Goal: Task Accomplishment & Management: Complete application form

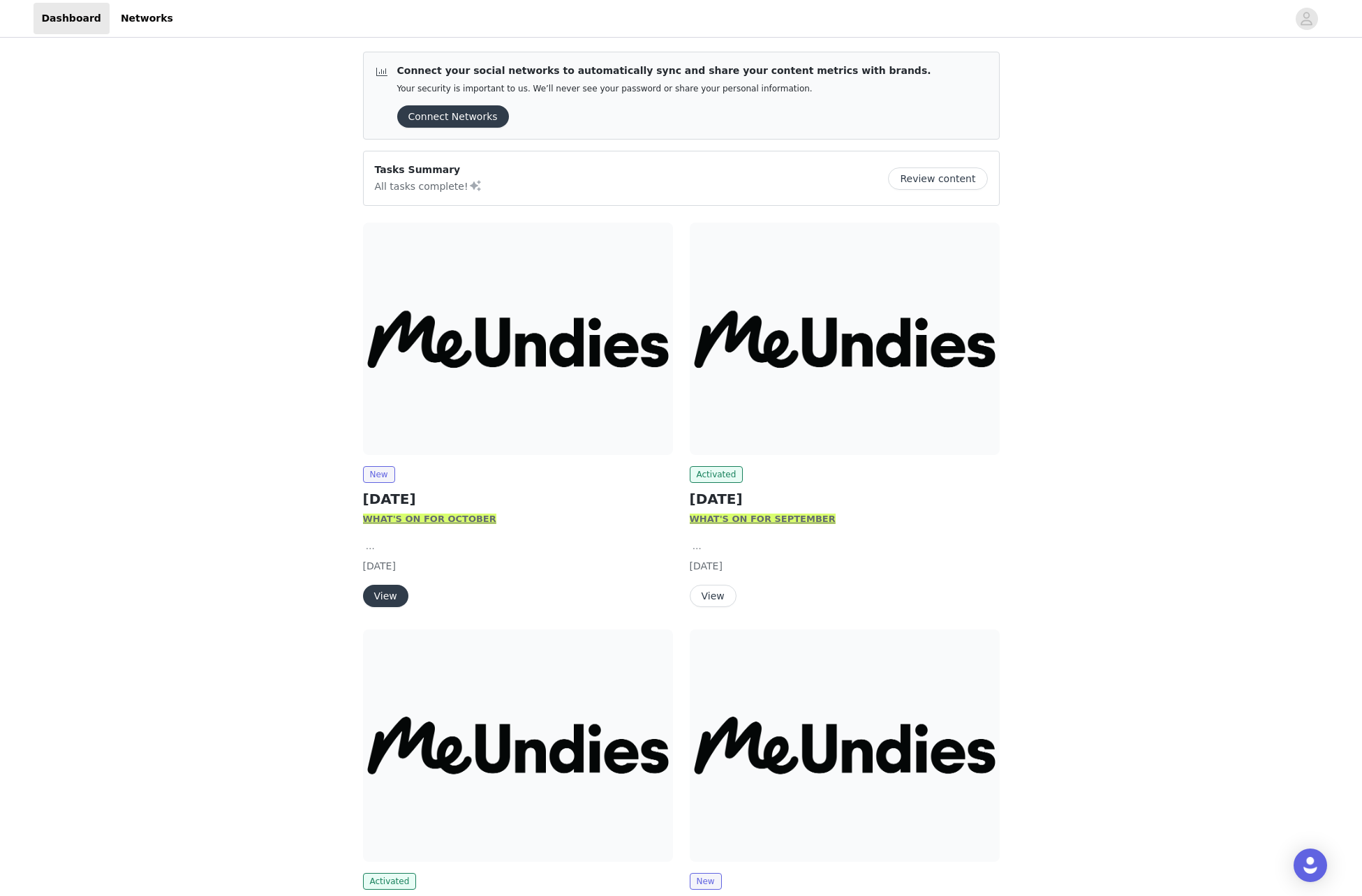
click at [761, 348] on img at bounding box center [844, 339] width 310 height 233
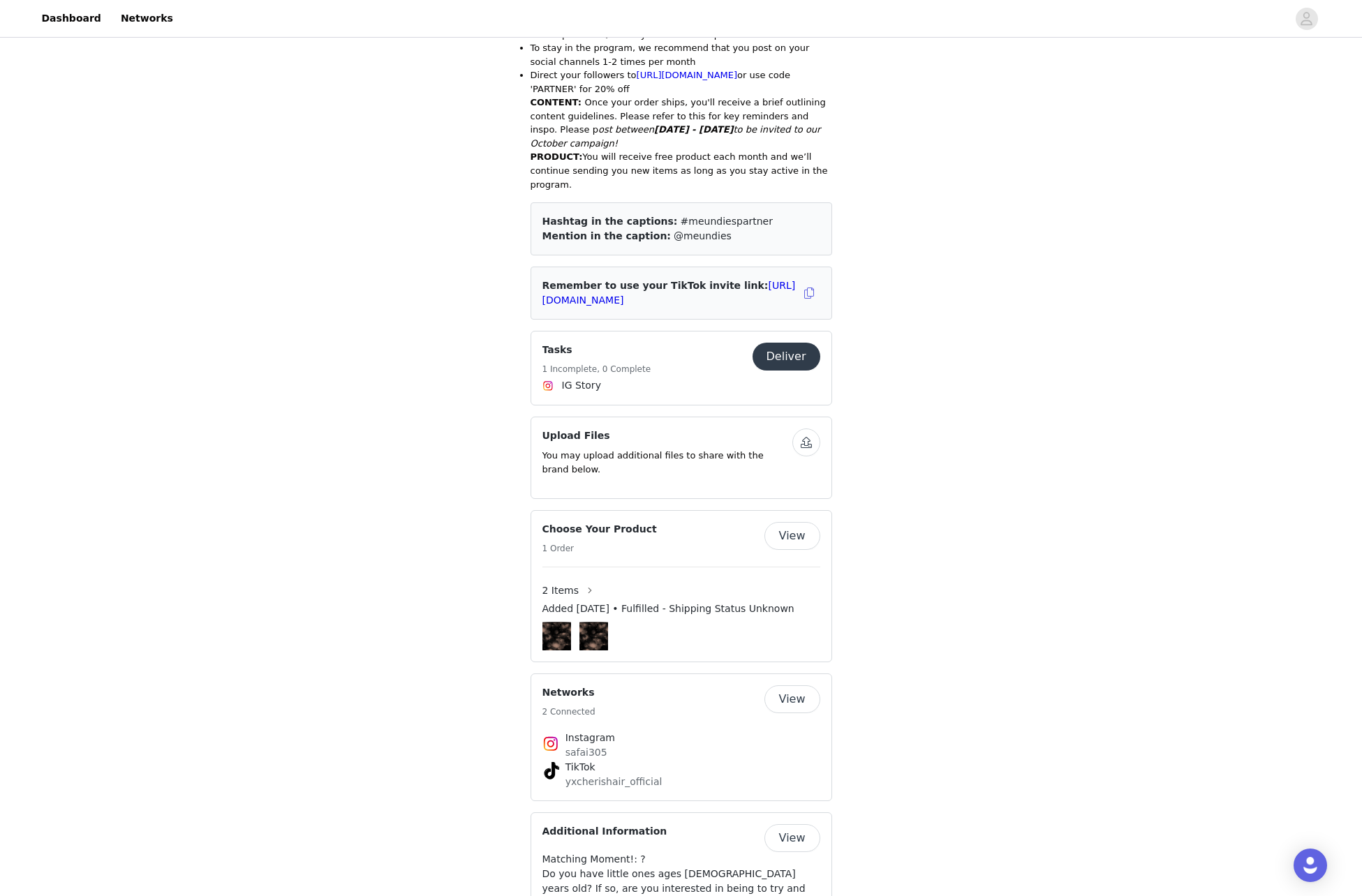
scroll to position [737, 0]
click at [691, 293] on link "https://www.tiktok.com/t/ZSHssVv4vBjr1-URs0X/" at bounding box center [670, 295] width 254 height 26
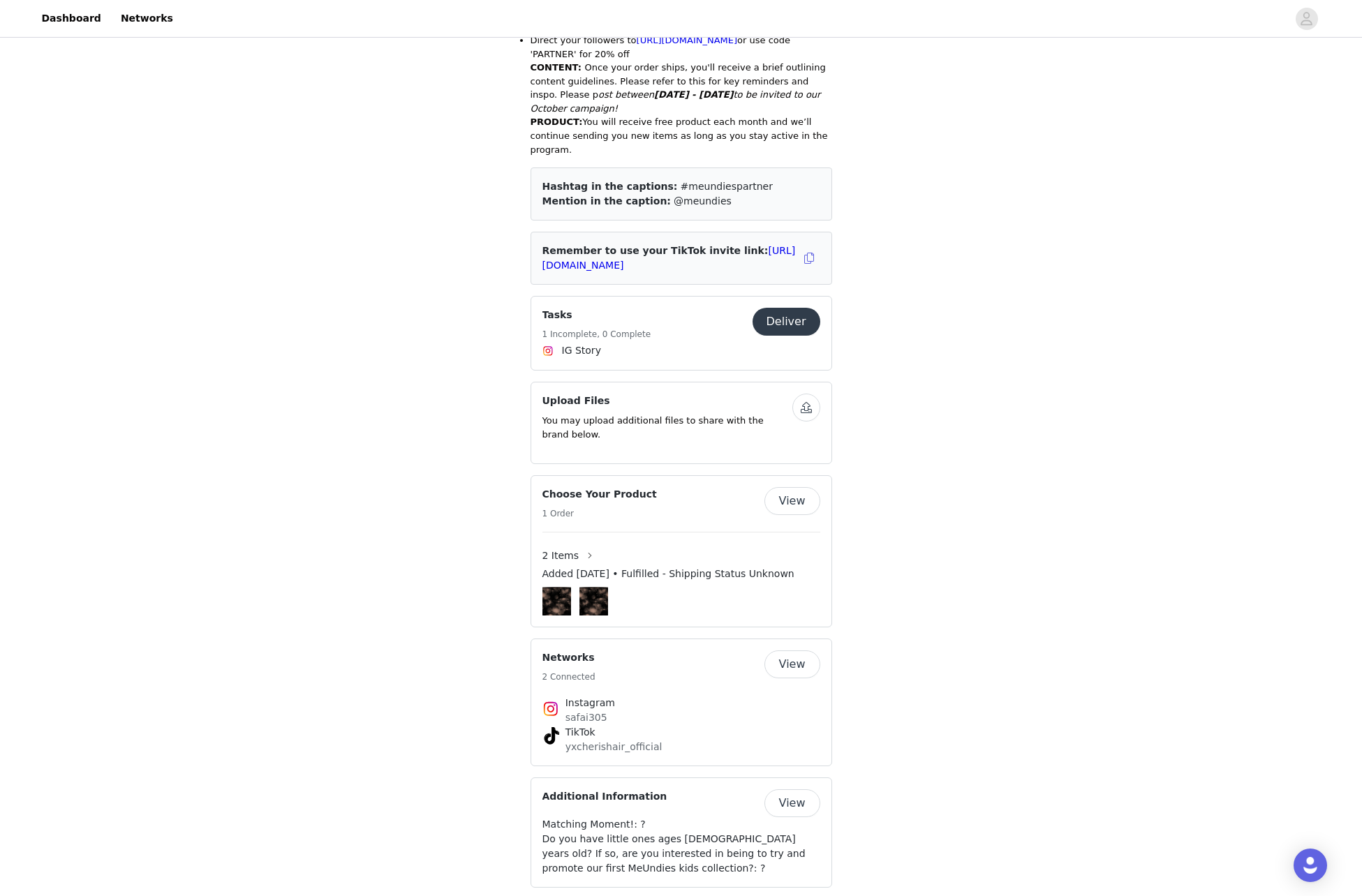
scroll to position [849, 0]
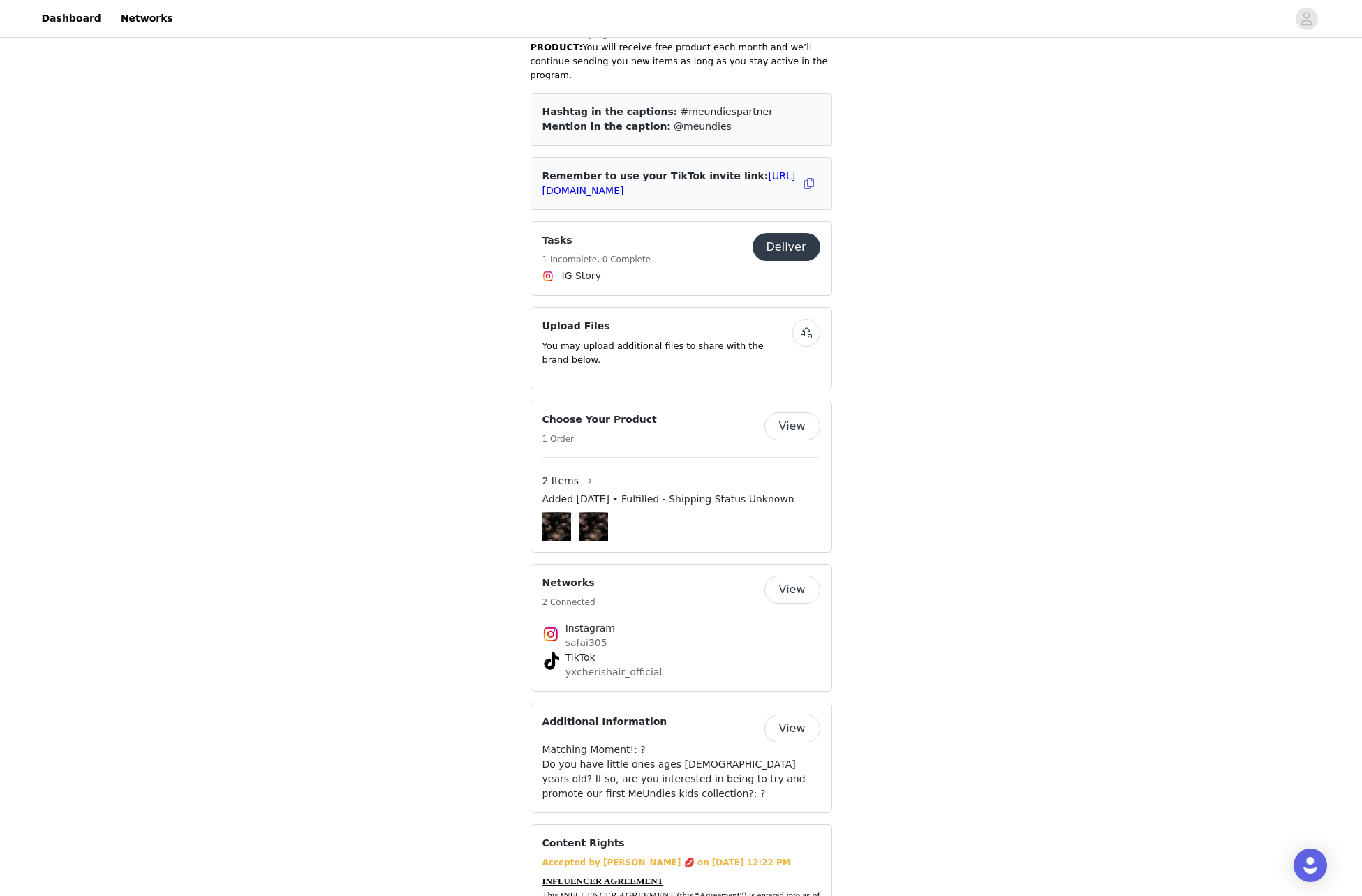
click at [805, 584] on button "View" at bounding box center [792, 589] width 56 height 28
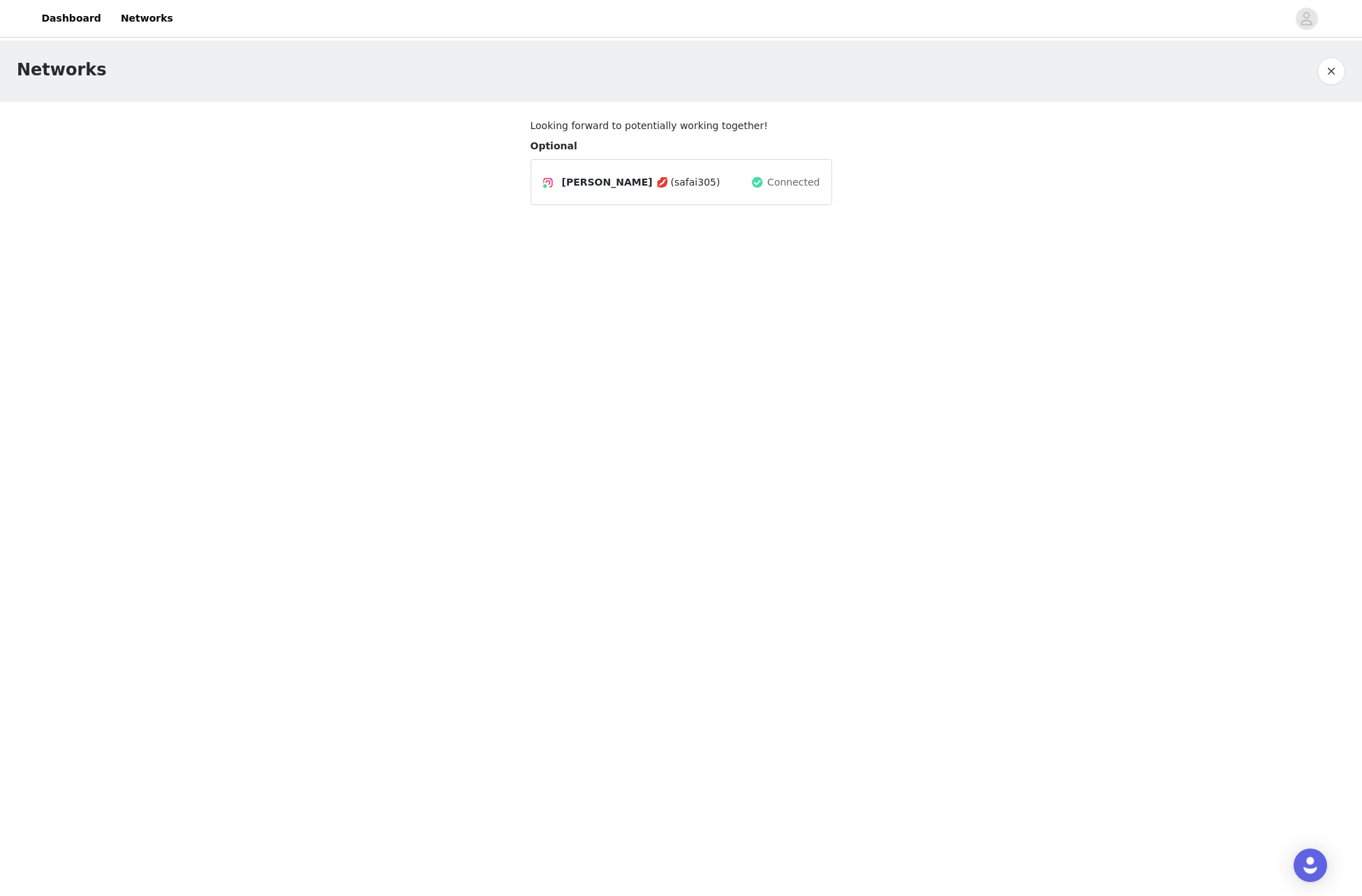
click at [1333, 73] on button "button" at bounding box center [1331, 71] width 28 height 28
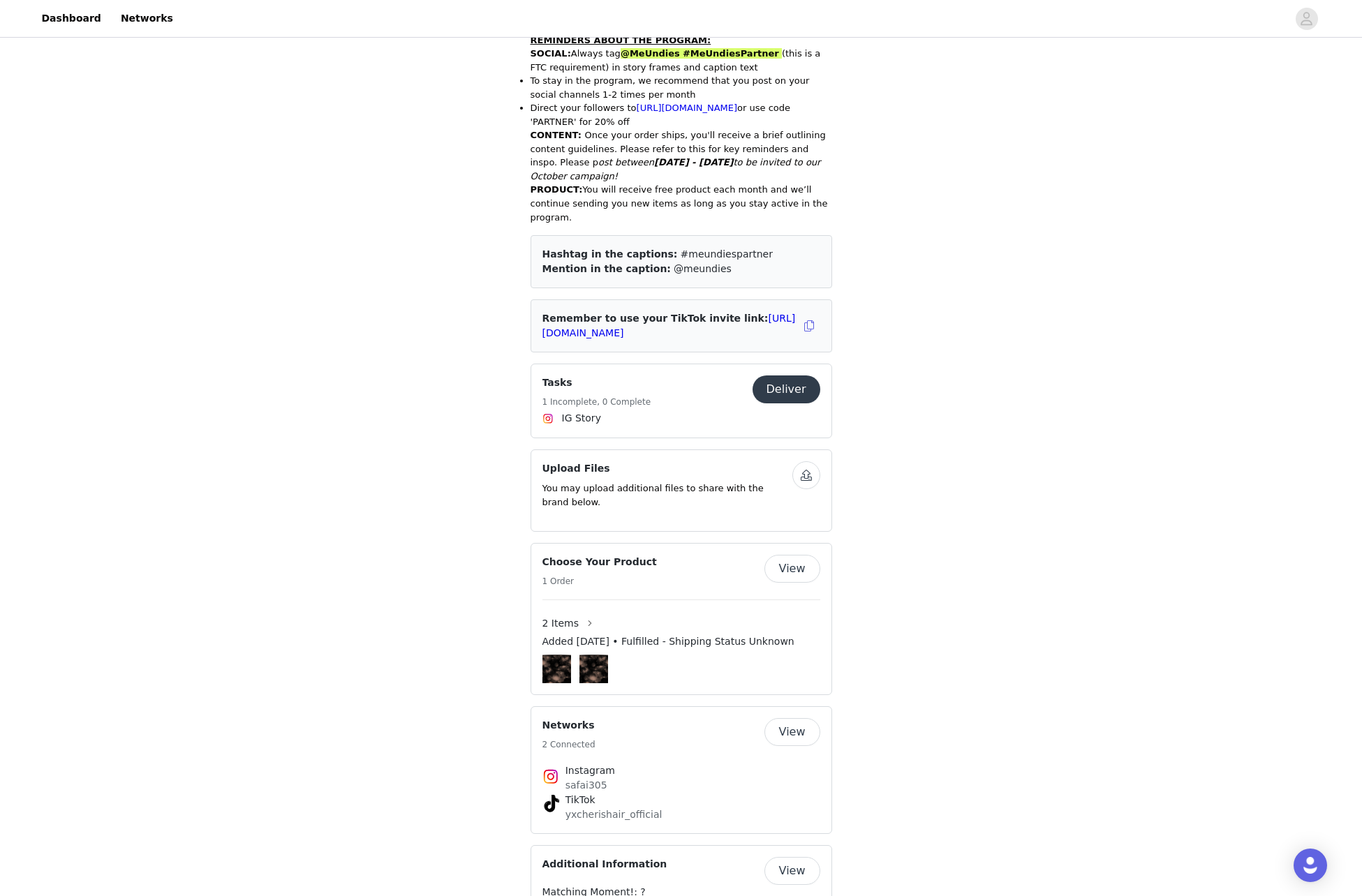
scroll to position [821, 0]
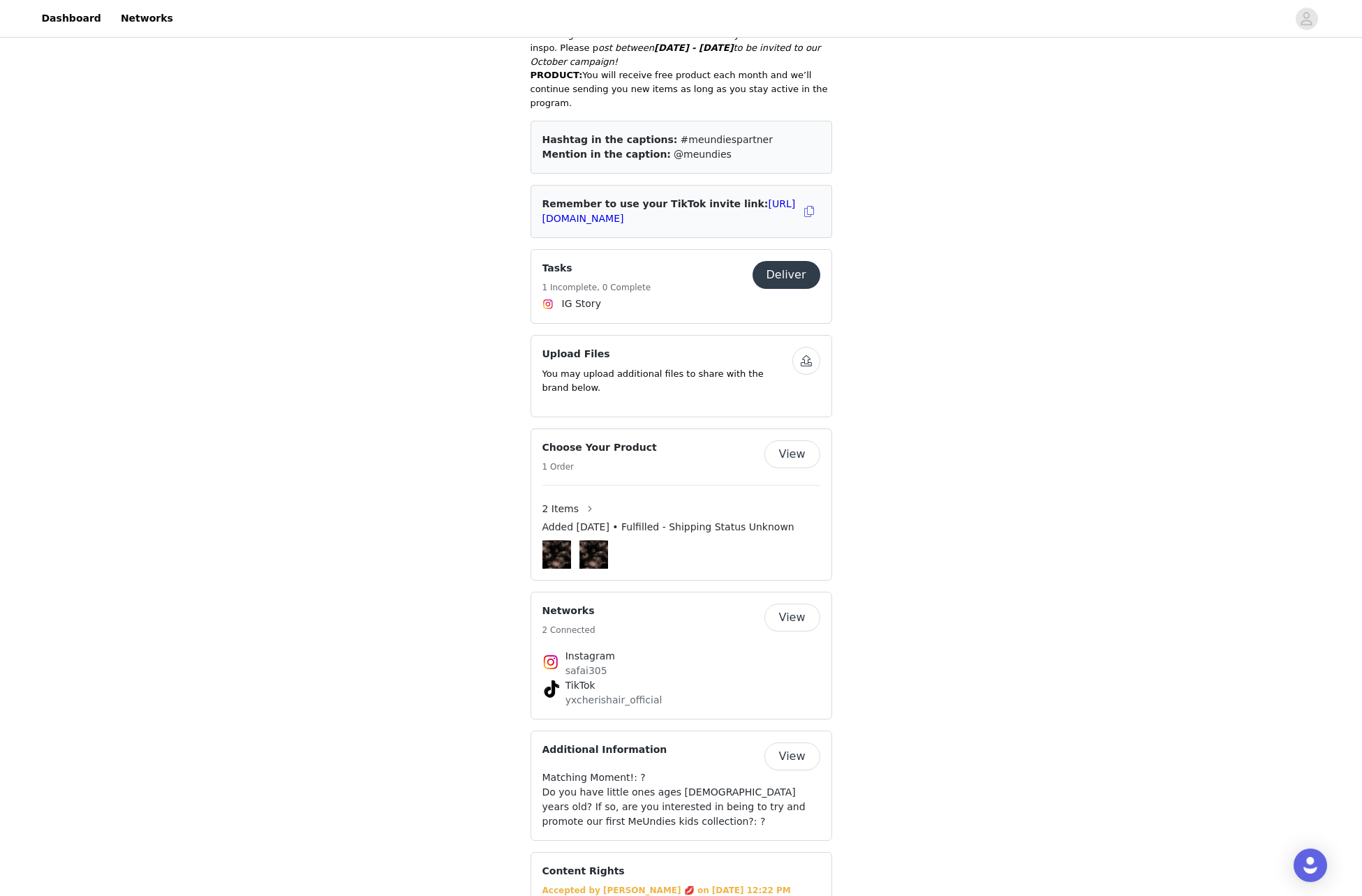
click at [732, 678] on h4 "TikTok" at bounding box center [681, 685] width 232 height 15
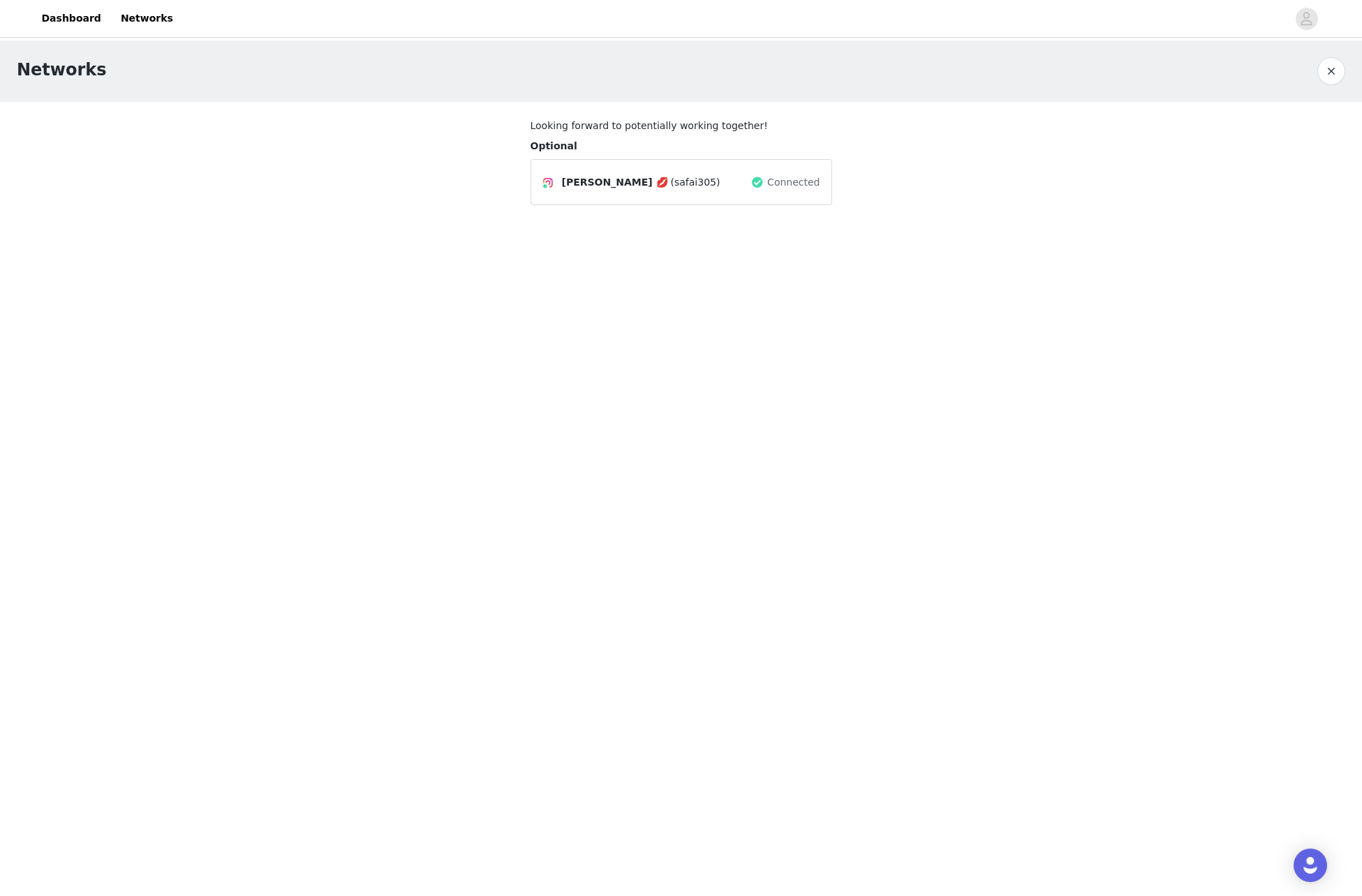
click at [704, 182] on div "Safai Kelly 💋 (safai305)" at bounding box center [647, 182] width 209 height 17
click at [1322, 70] on button "button" at bounding box center [1331, 71] width 28 height 28
click at [50, 22] on link "Dashboard" at bounding box center [72, 18] width 76 height 31
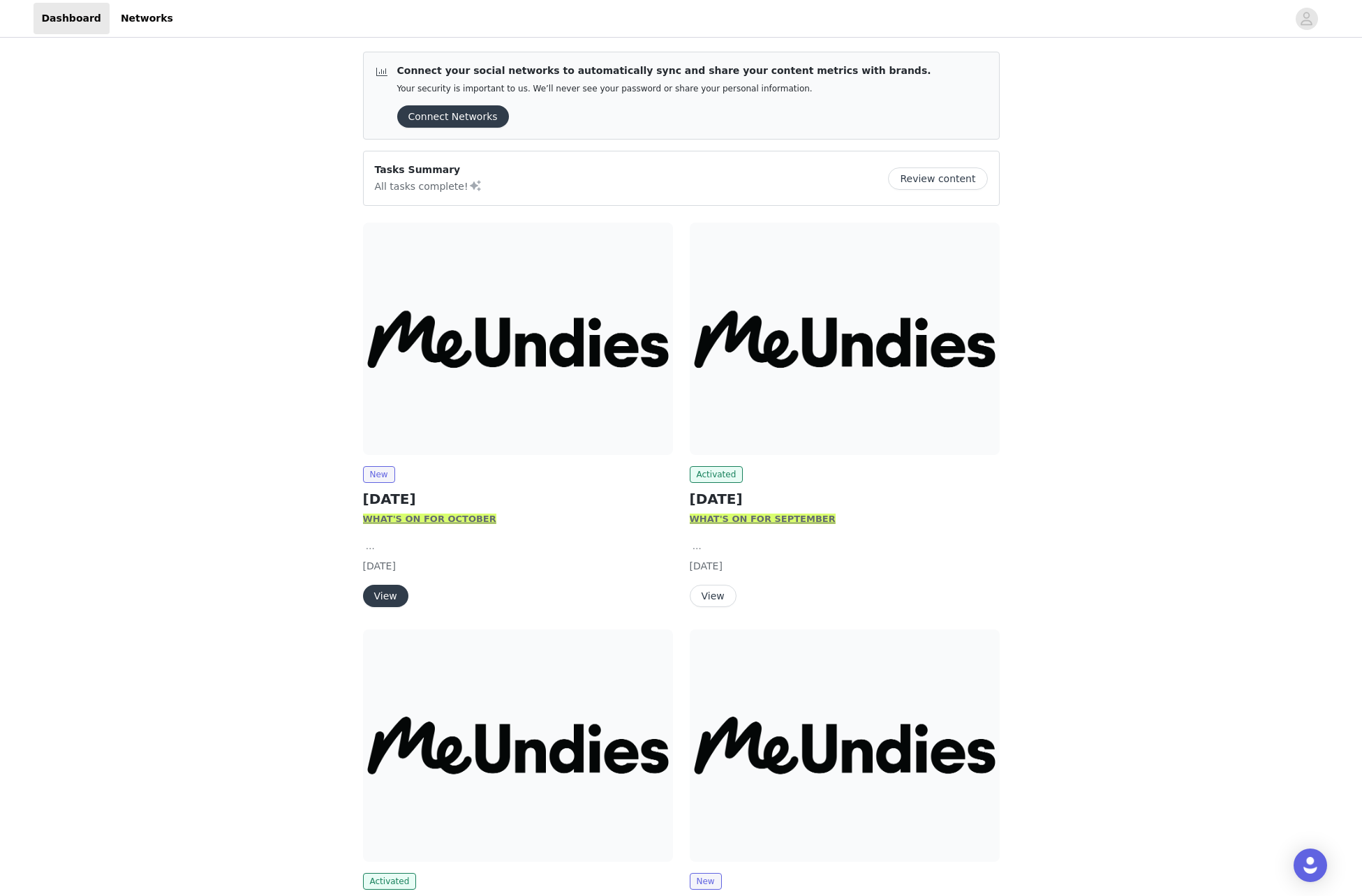
click at [481, 389] on img at bounding box center [518, 339] width 310 height 233
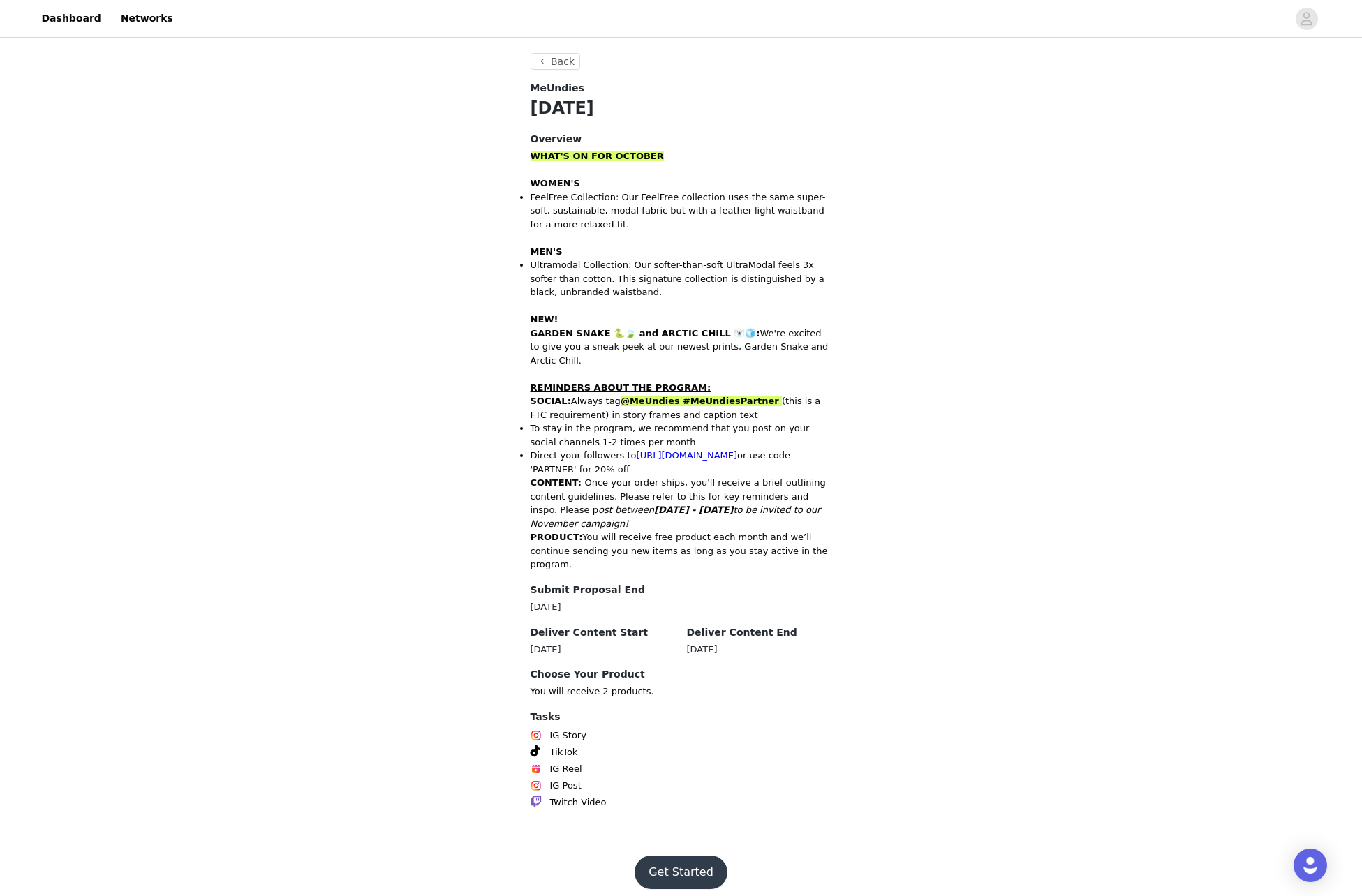
scroll to position [332, 0]
click at [697, 864] on button "Get Started" at bounding box center [681, 874] width 93 height 34
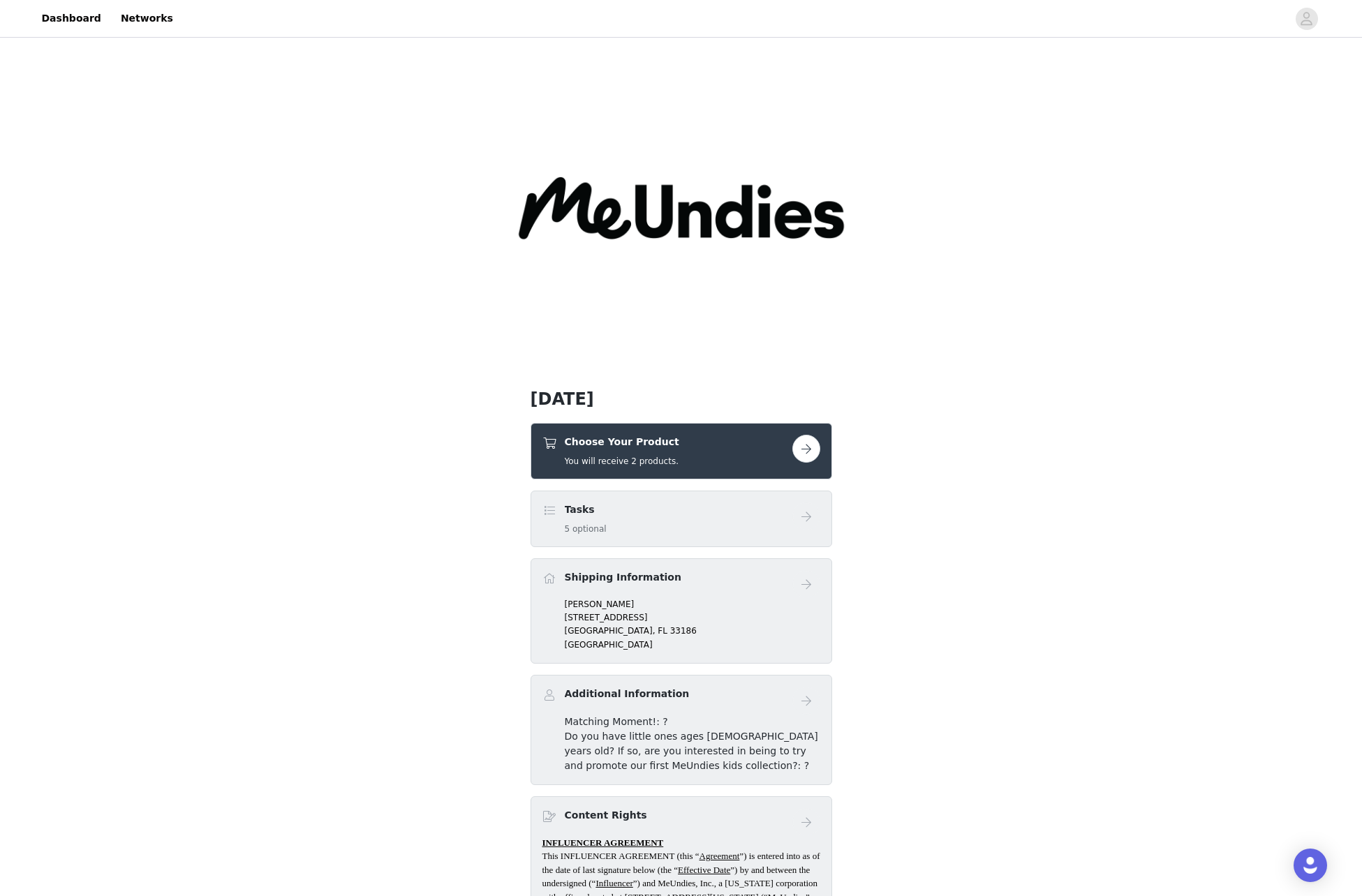
click at [814, 453] on button "button" at bounding box center [806, 448] width 28 height 28
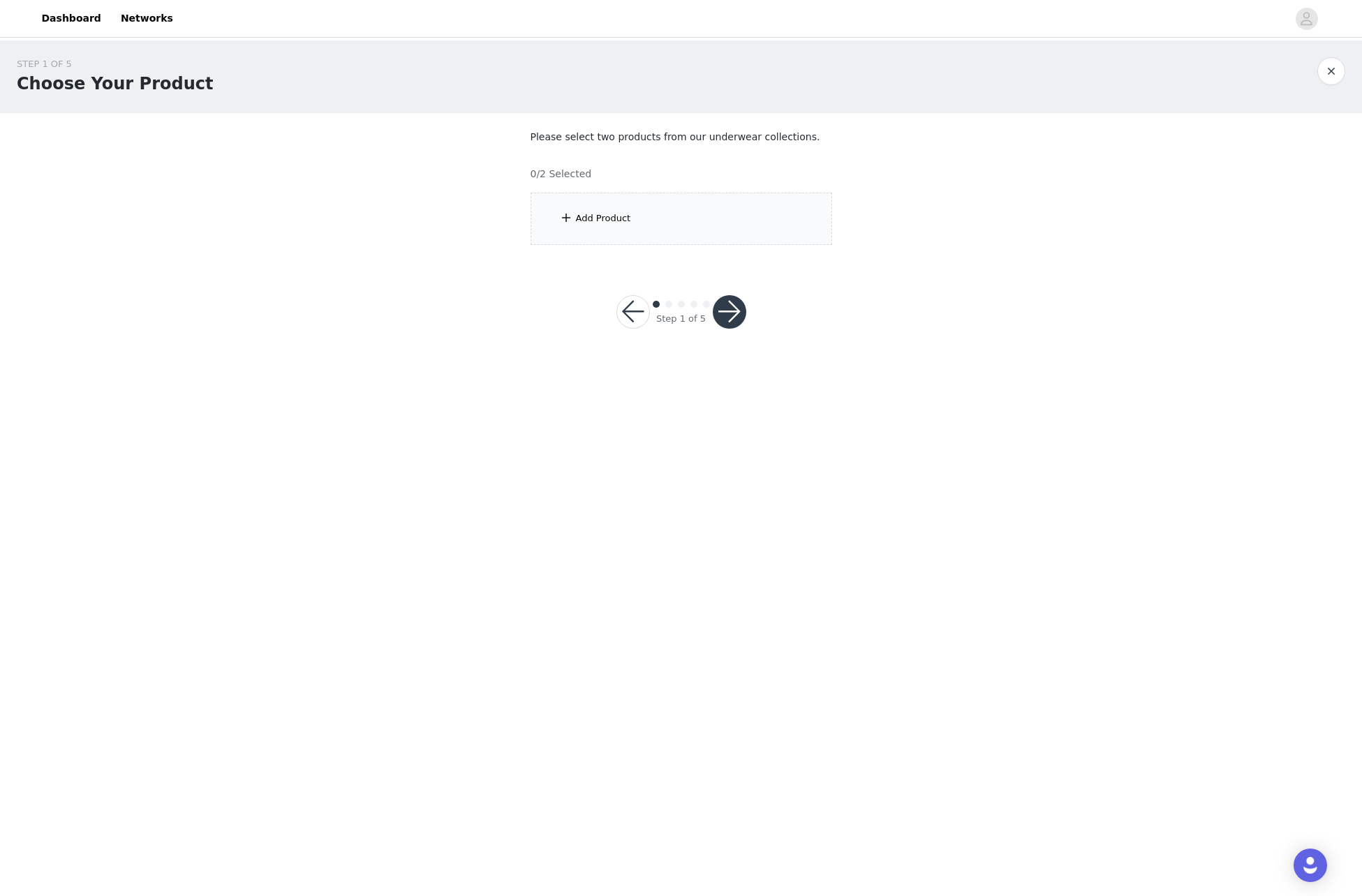
click at [566, 220] on span at bounding box center [566, 218] width 14 height 17
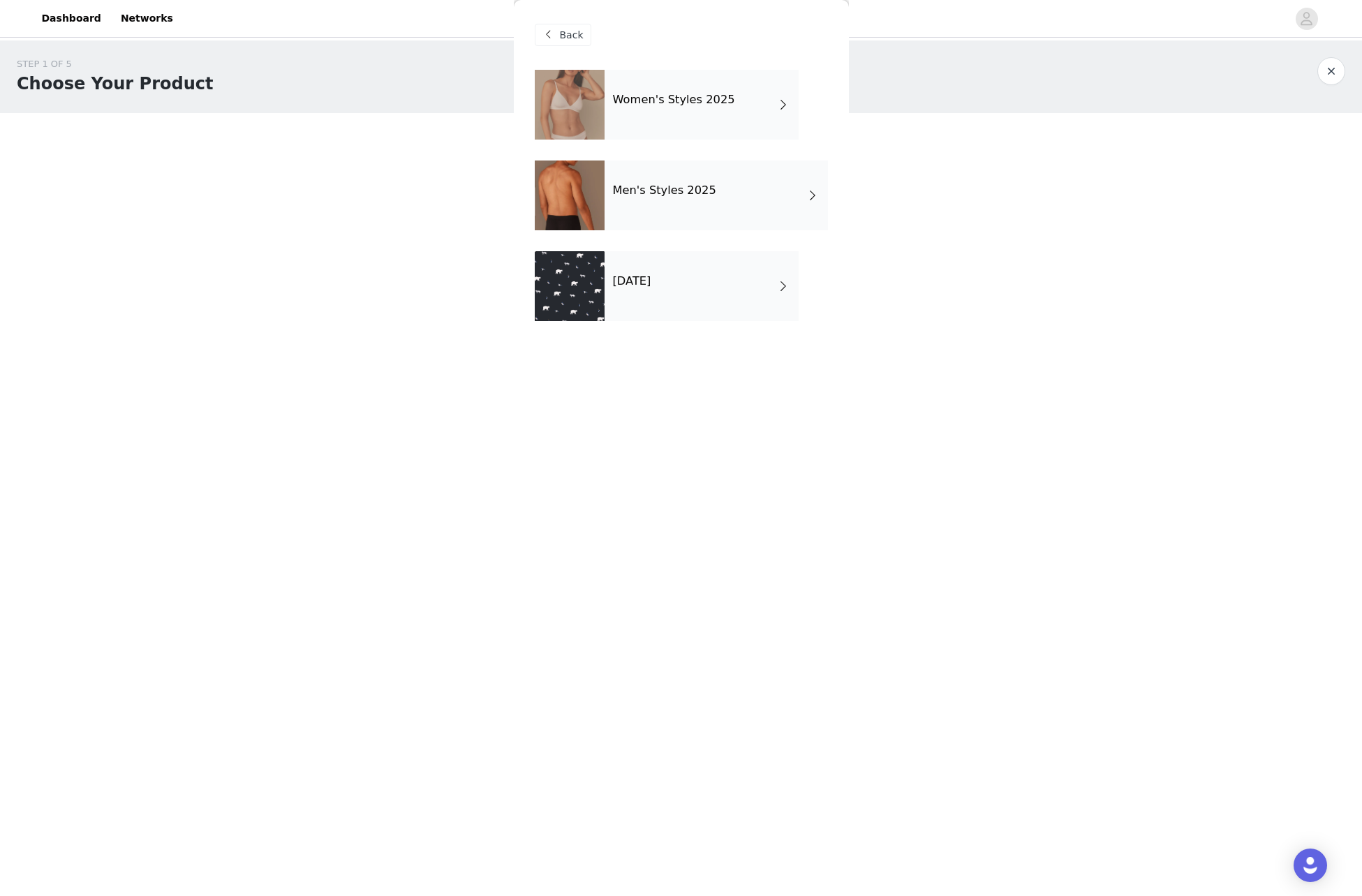
click at [725, 295] on div "[DATE]" at bounding box center [701, 286] width 194 height 70
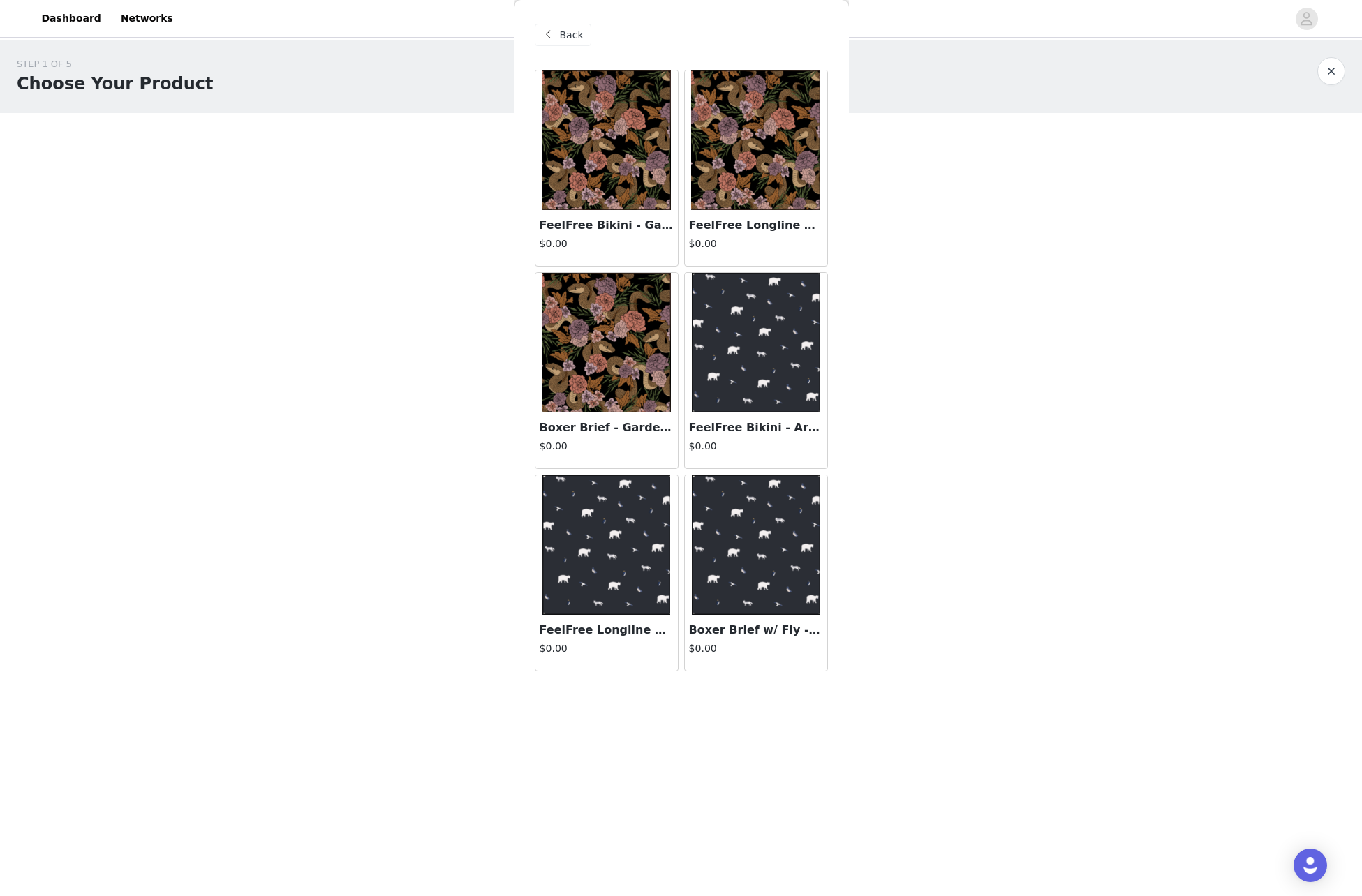
click at [597, 170] on img at bounding box center [606, 141] width 129 height 140
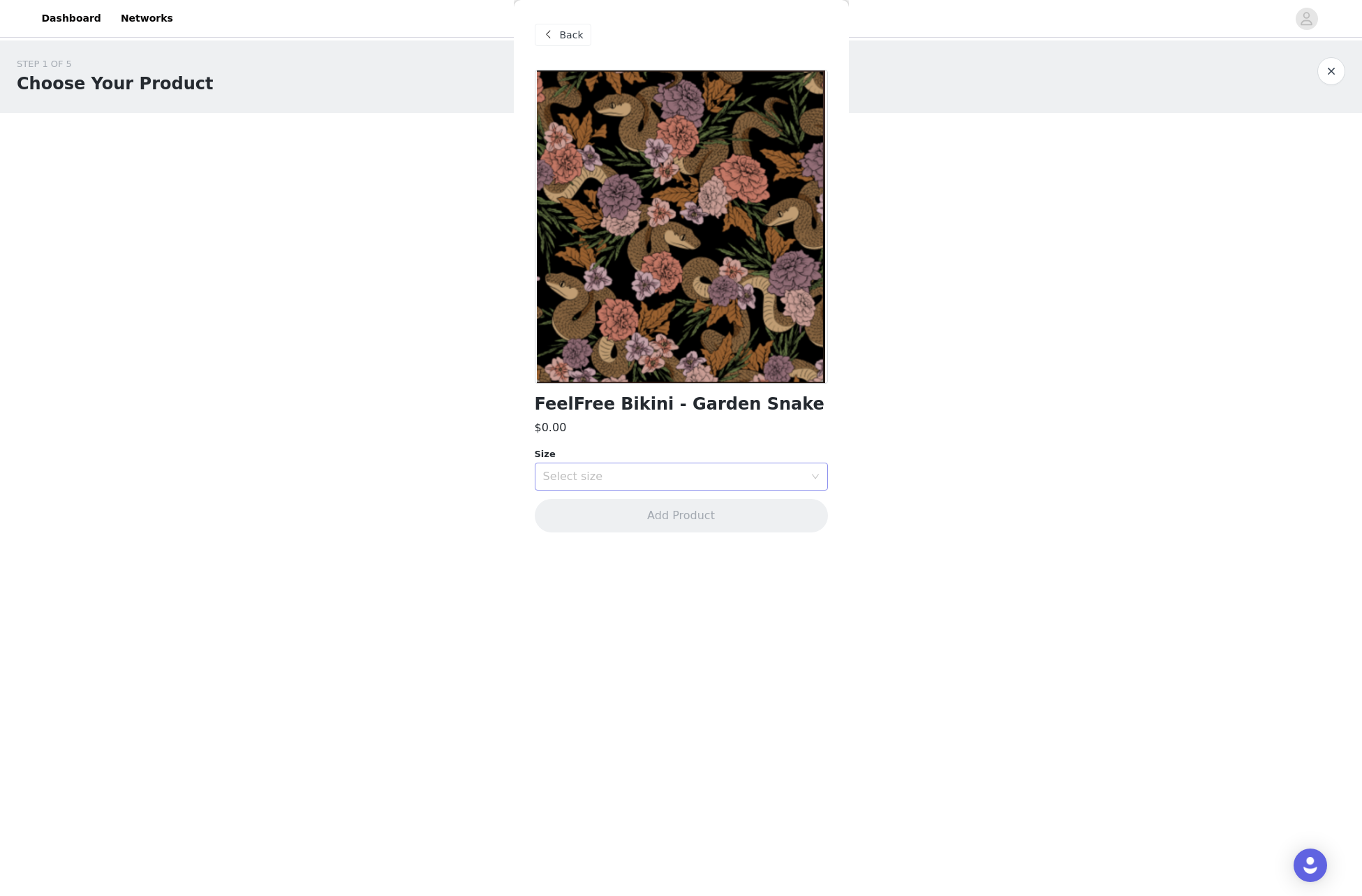
click at [709, 481] on div "Select size" at bounding box center [673, 476] width 261 height 14
click at [580, 556] on li "m" at bounding box center [681, 551] width 293 height 22
click at [651, 515] on button "Add Product" at bounding box center [681, 515] width 293 height 34
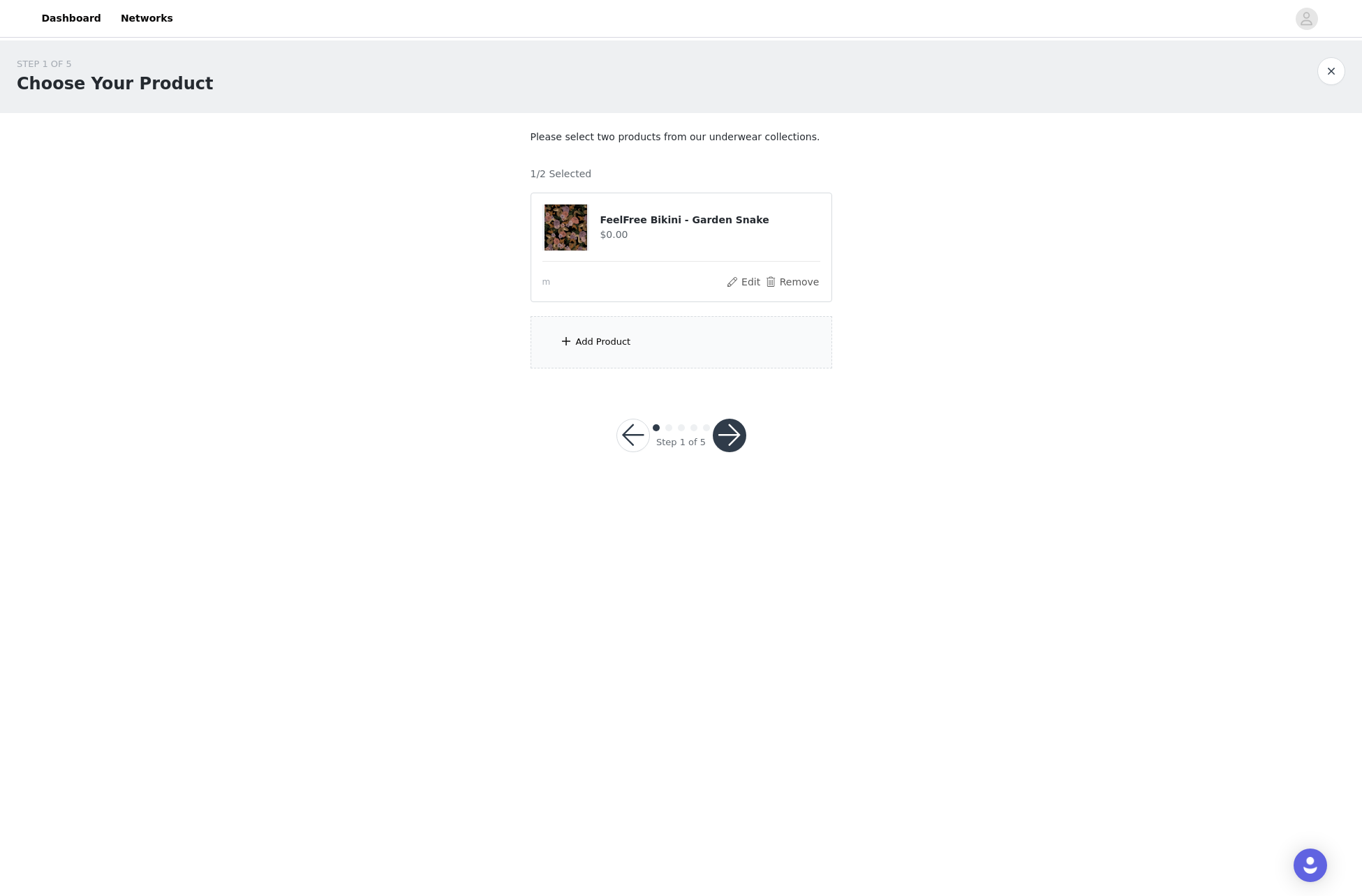
click at [674, 343] on div "Add Product" at bounding box center [681, 342] width 302 height 52
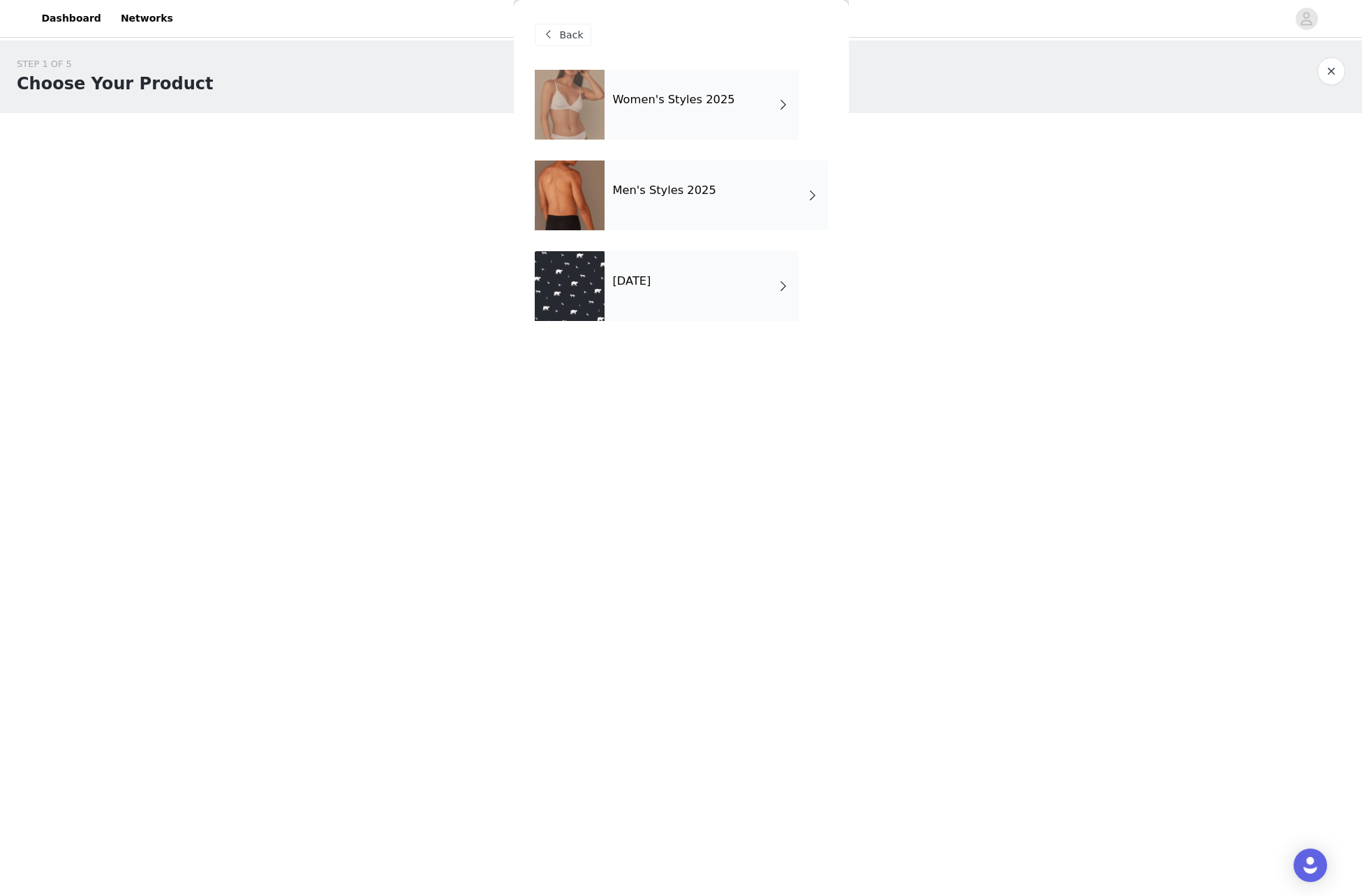
click at [692, 279] on div "[DATE]" at bounding box center [701, 286] width 194 height 70
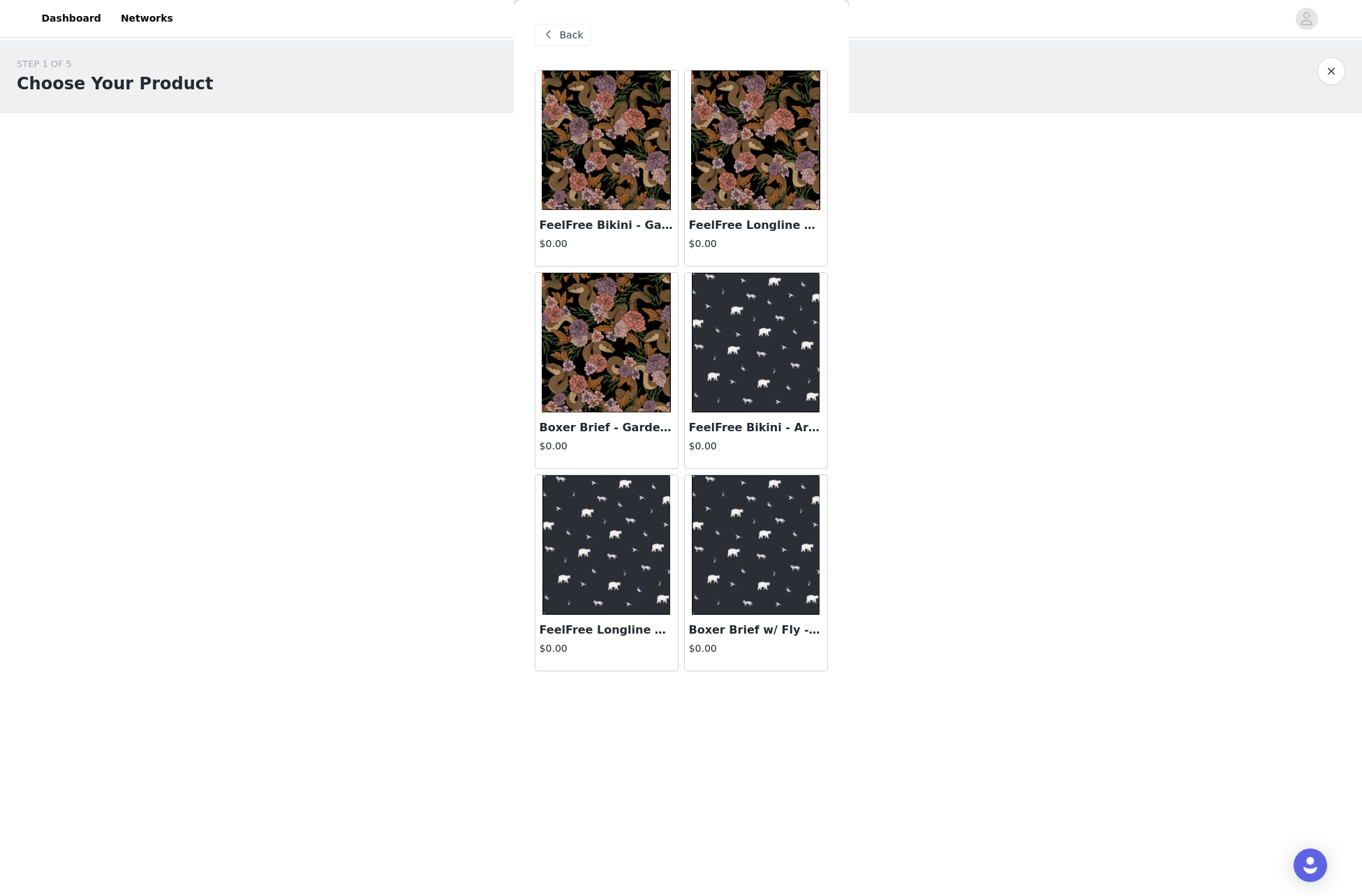
click at [751, 173] on img at bounding box center [754, 141] width 129 height 140
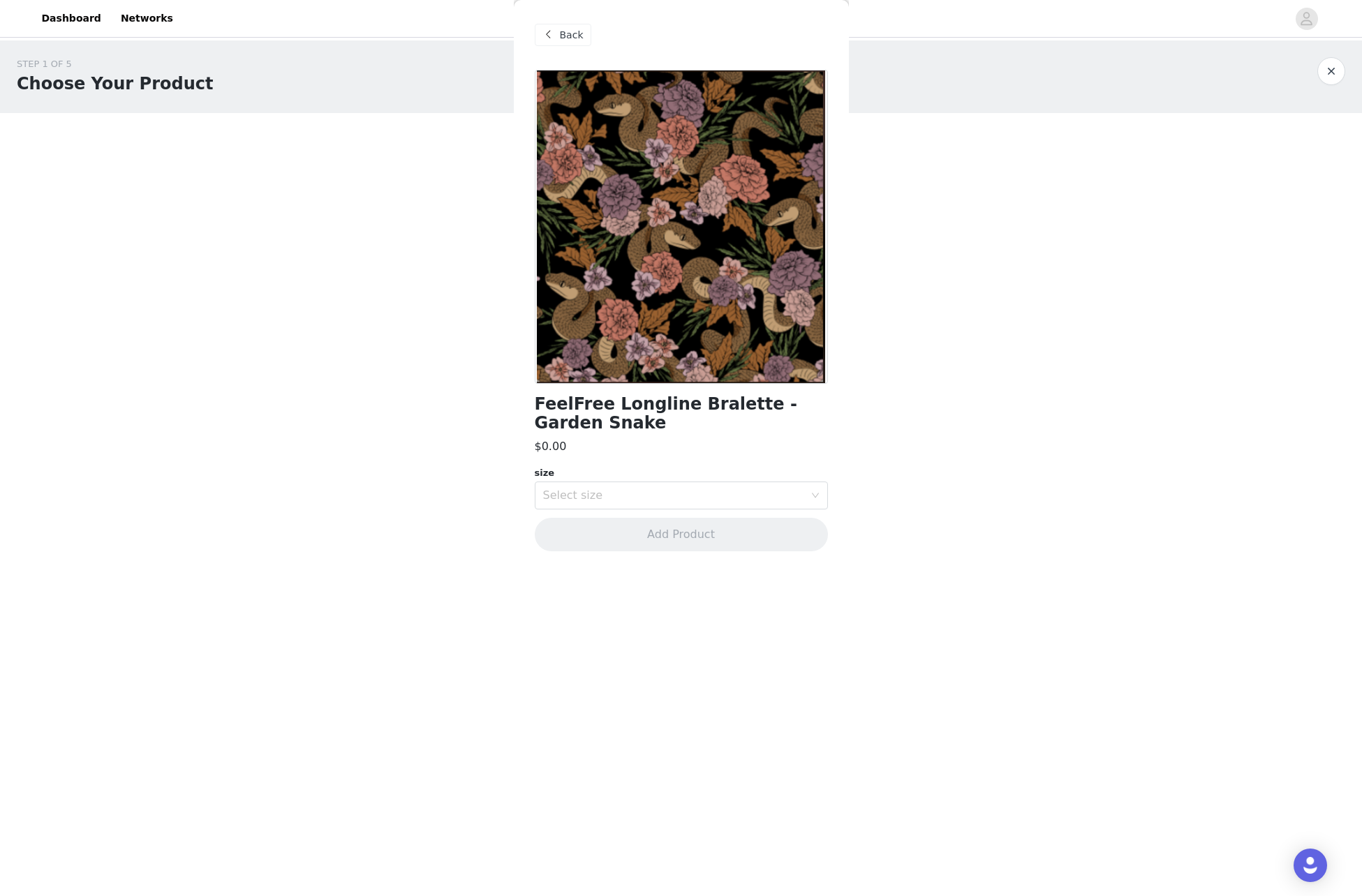
click at [552, 38] on span at bounding box center [549, 35] width 17 height 17
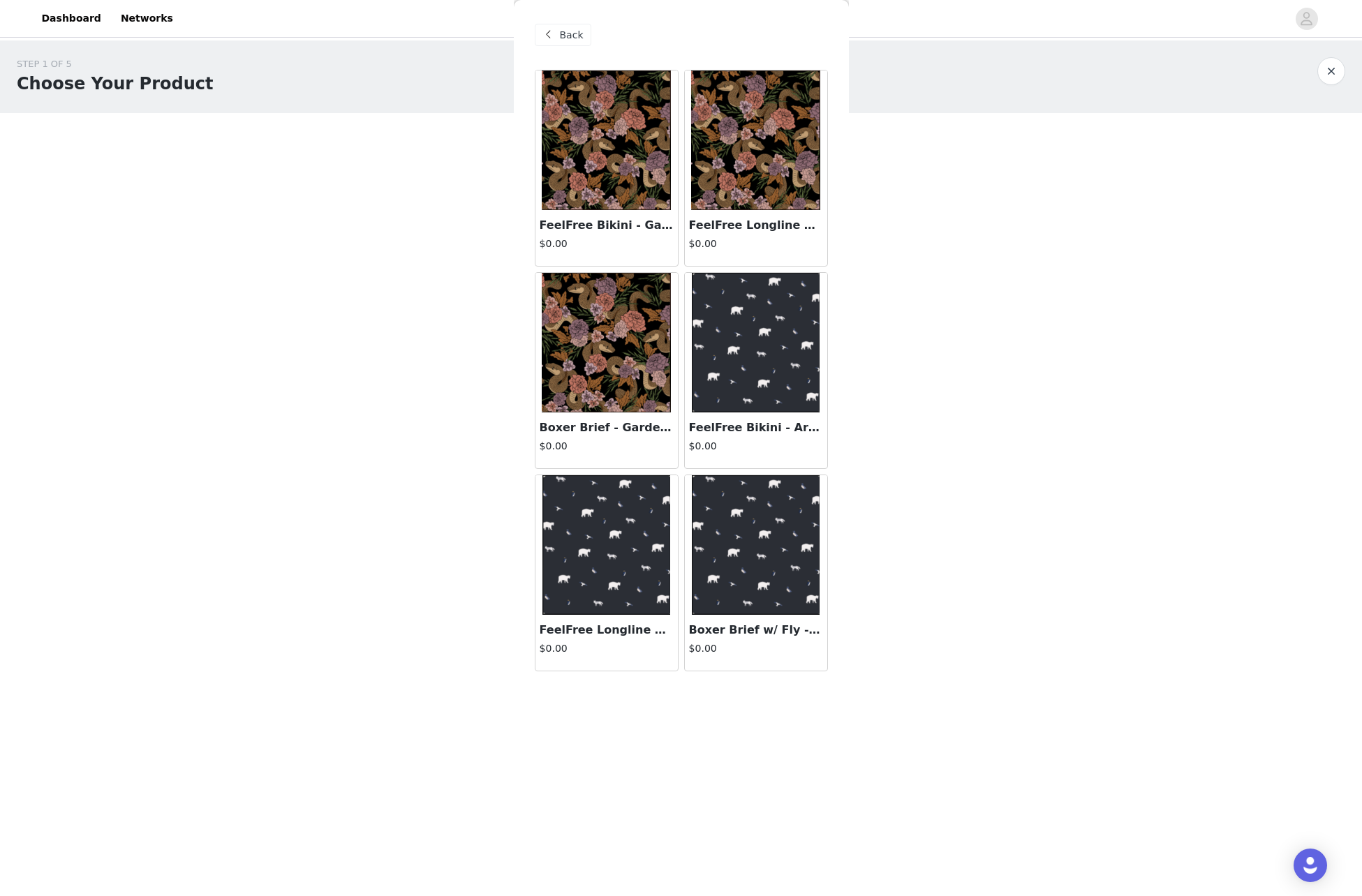
click at [560, 38] on span "Back" at bounding box center [572, 35] width 24 height 15
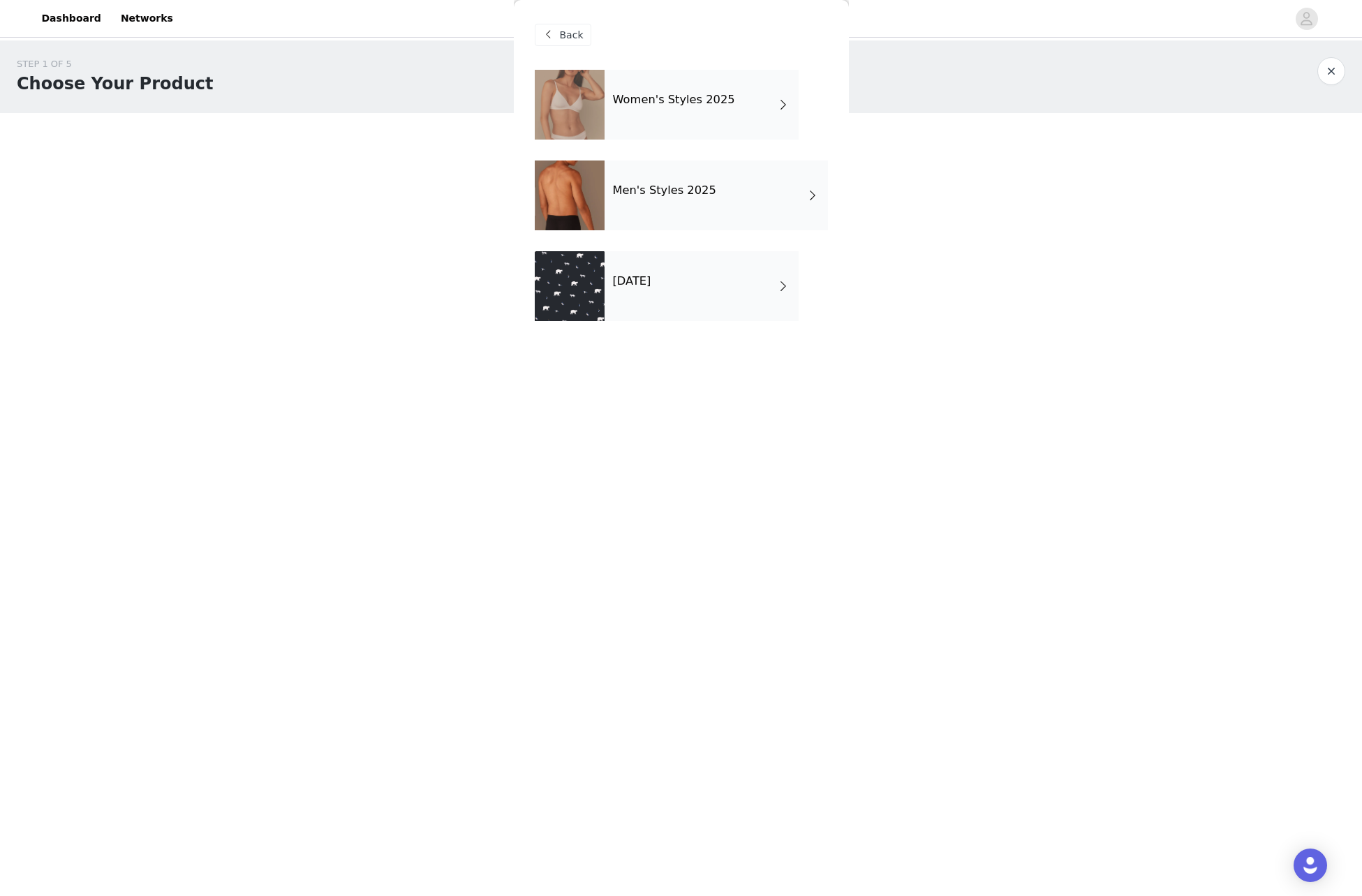
click at [663, 104] on h4 "Women's Styles 2025" at bounding box center [674, 100] width 122 height 13
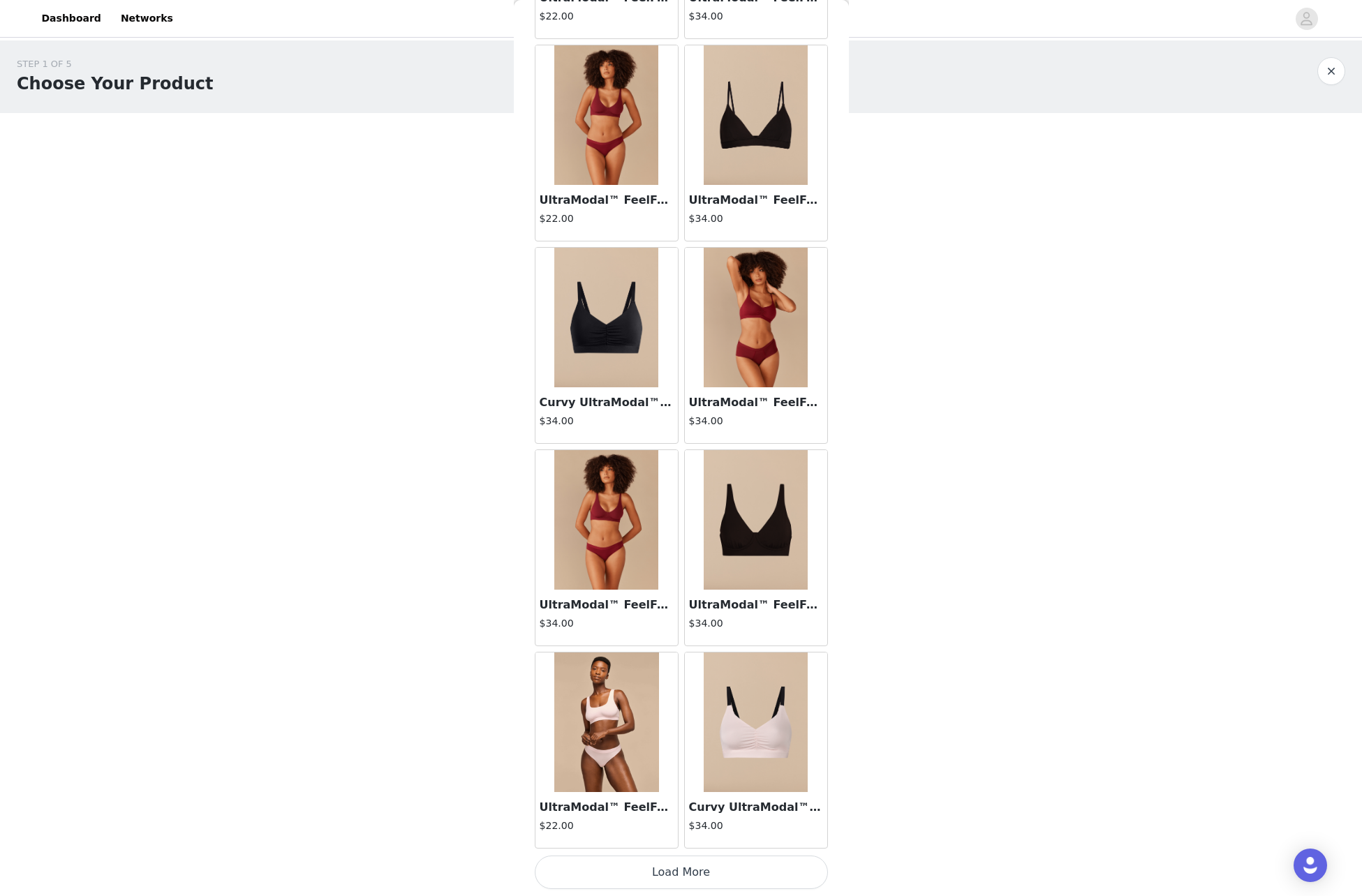
scroll to position [1239, 0]
click at [752, 696] on img at bounding box center [755, 722] width 105 height 140
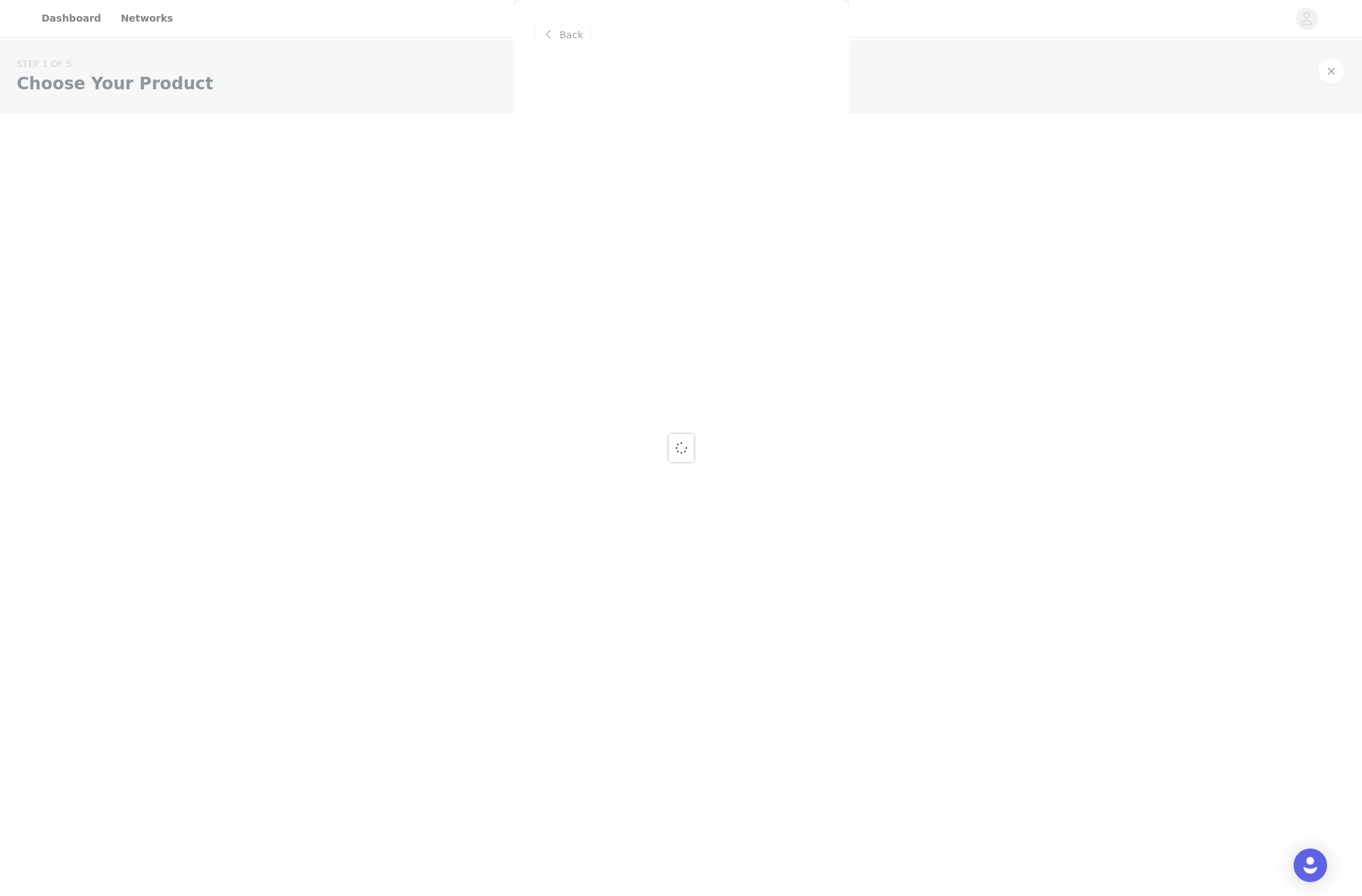
scroll to position [0, 0]
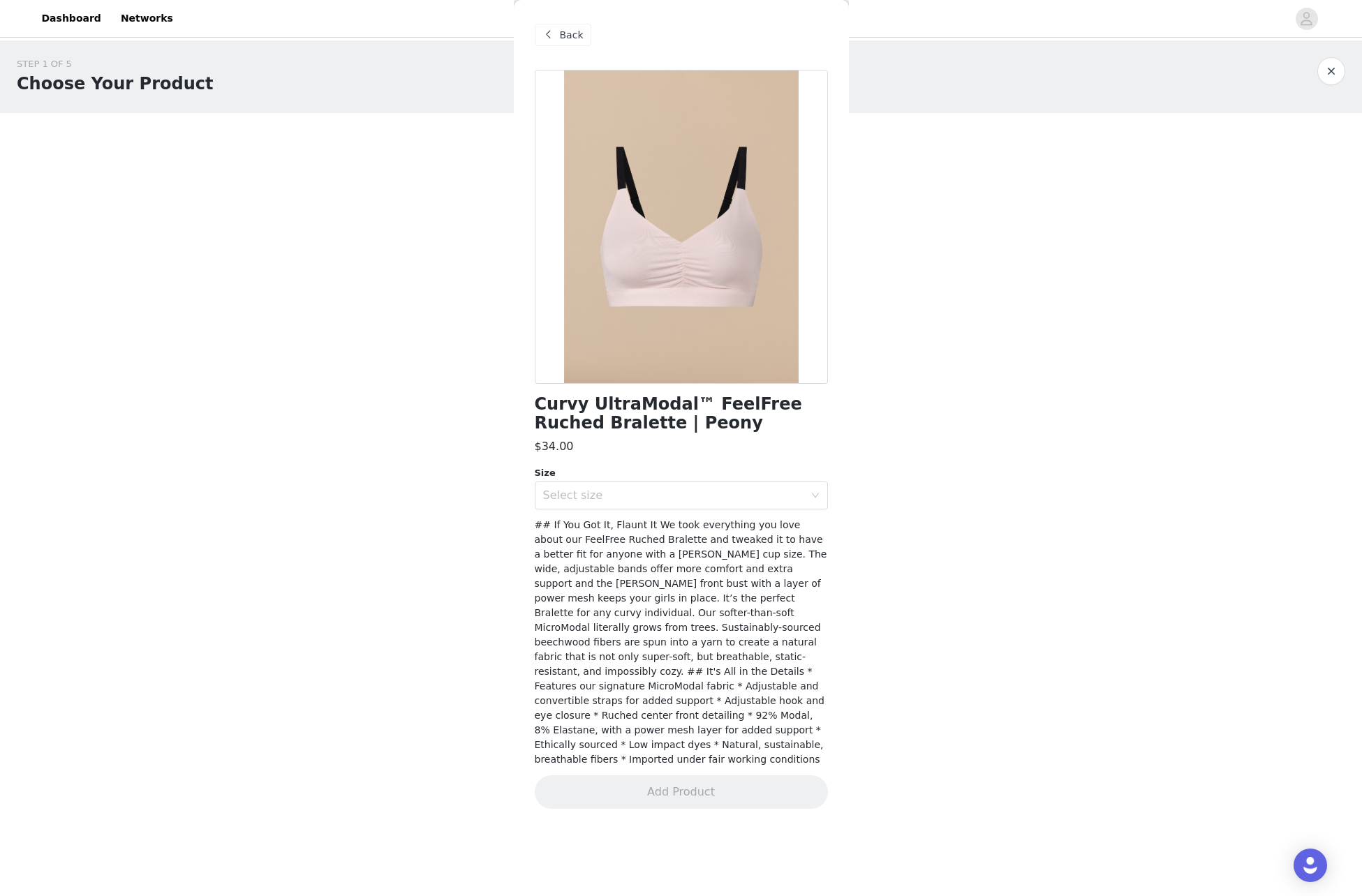
click at [550, 37] on span at bounding box center [549, 35] width 17 height 17
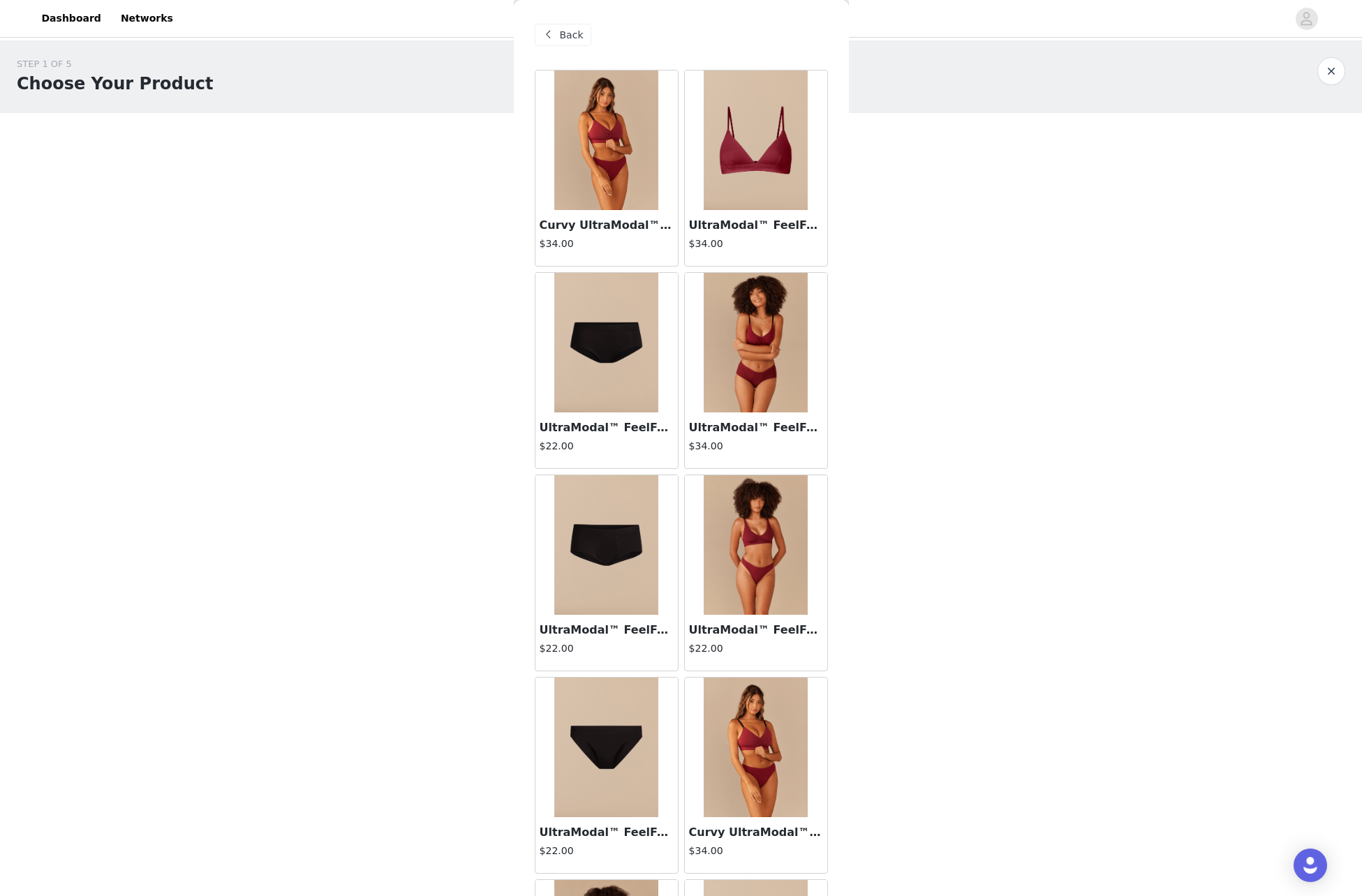
click at [762, 544] on img at bounding box center [755, 545] width 105 height 140
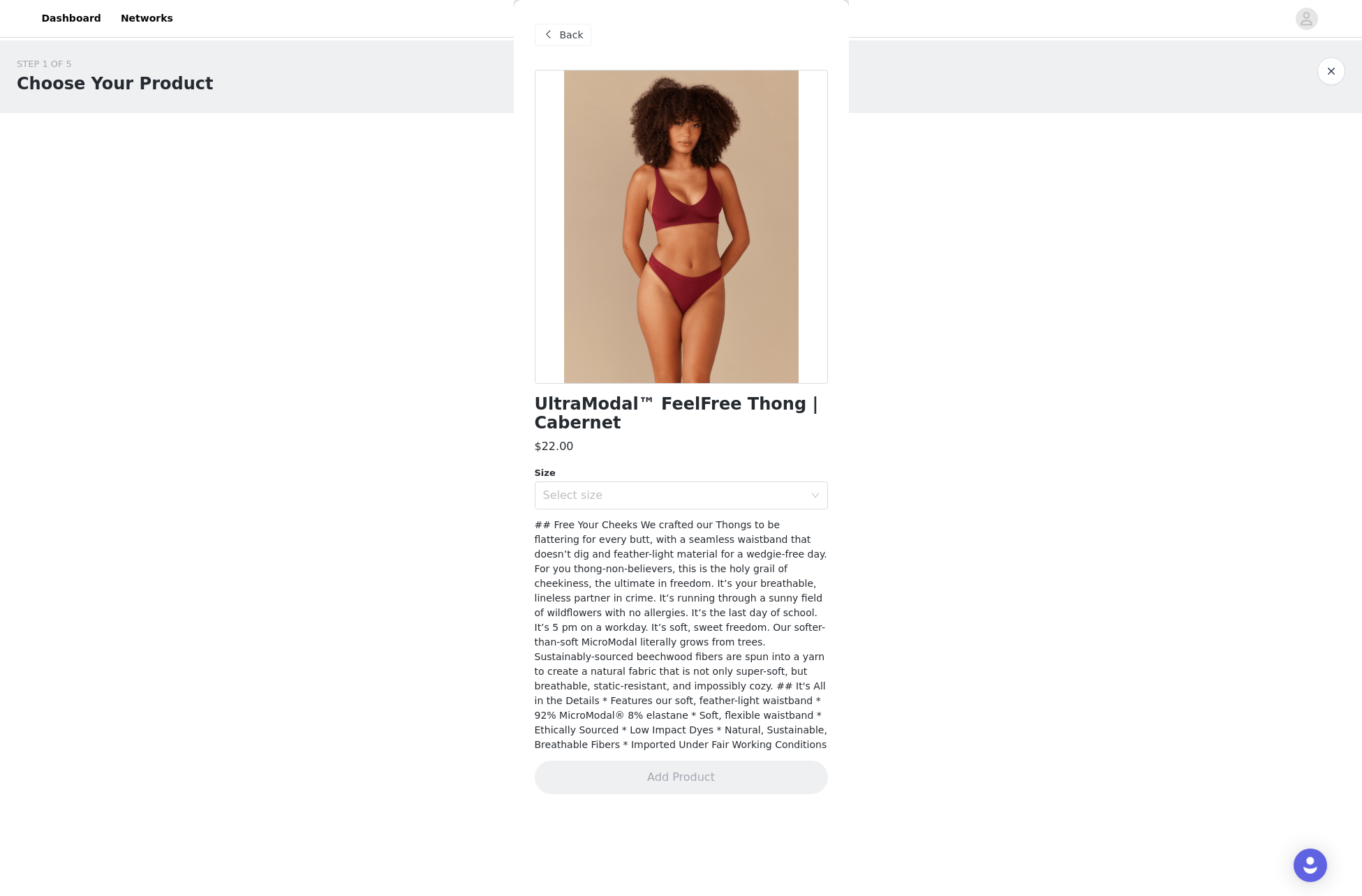
click at [550, 31] on span at bounding box center [549, 35] width 17 height 17
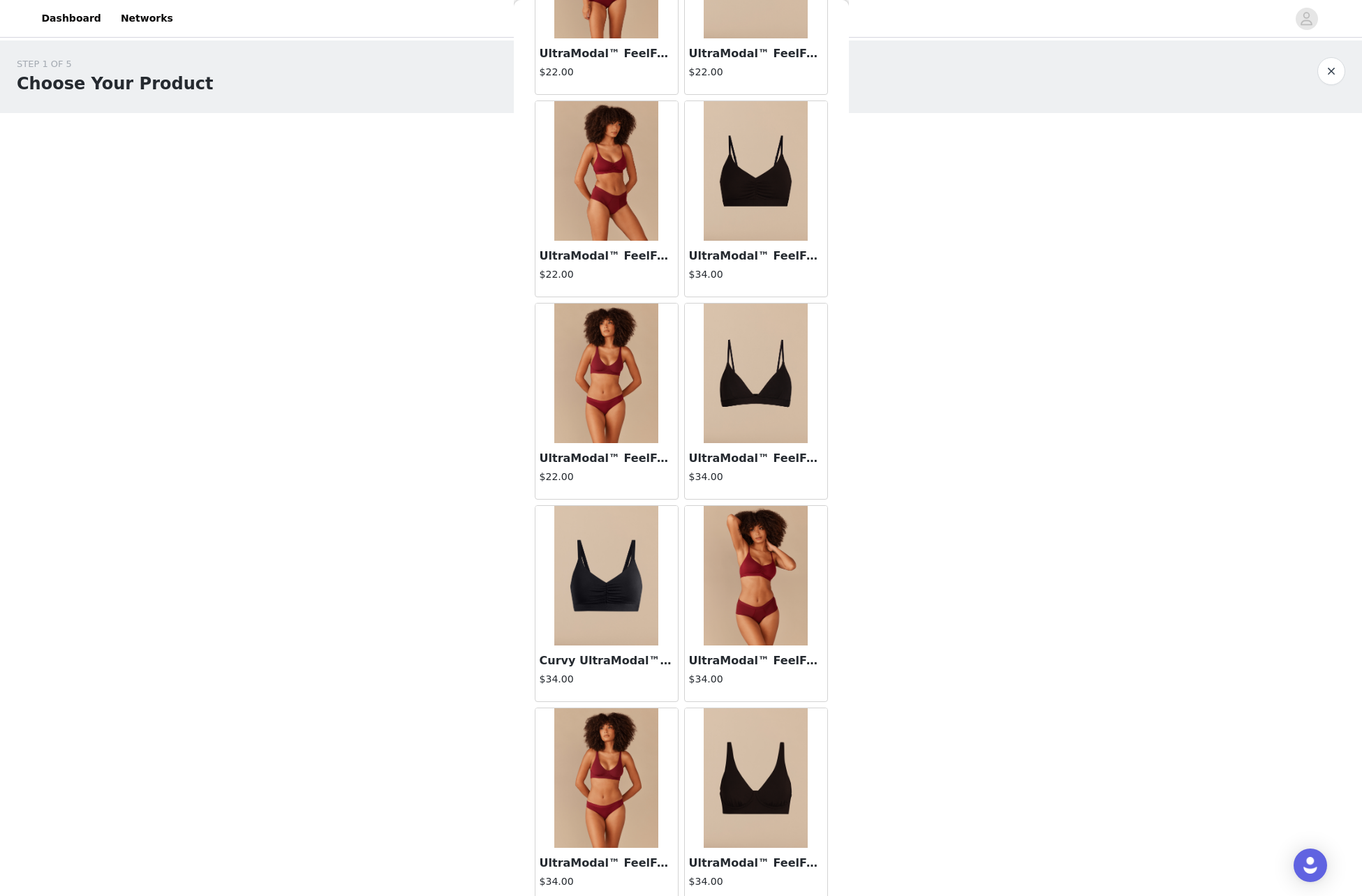
scroll to position [1012, 0]
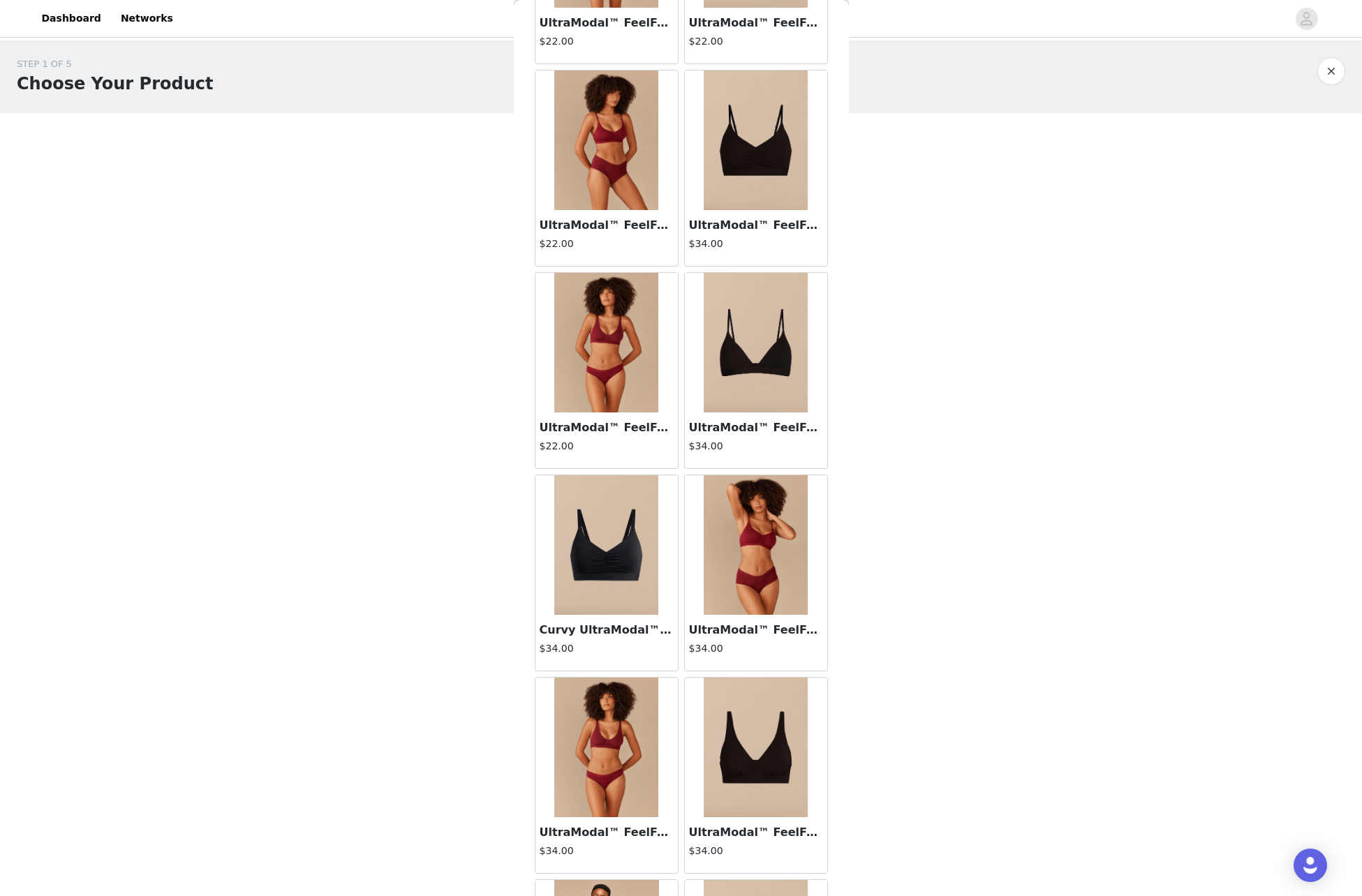
click at [787, 758] on img at bounding box center [755, 747] width 105 height 140
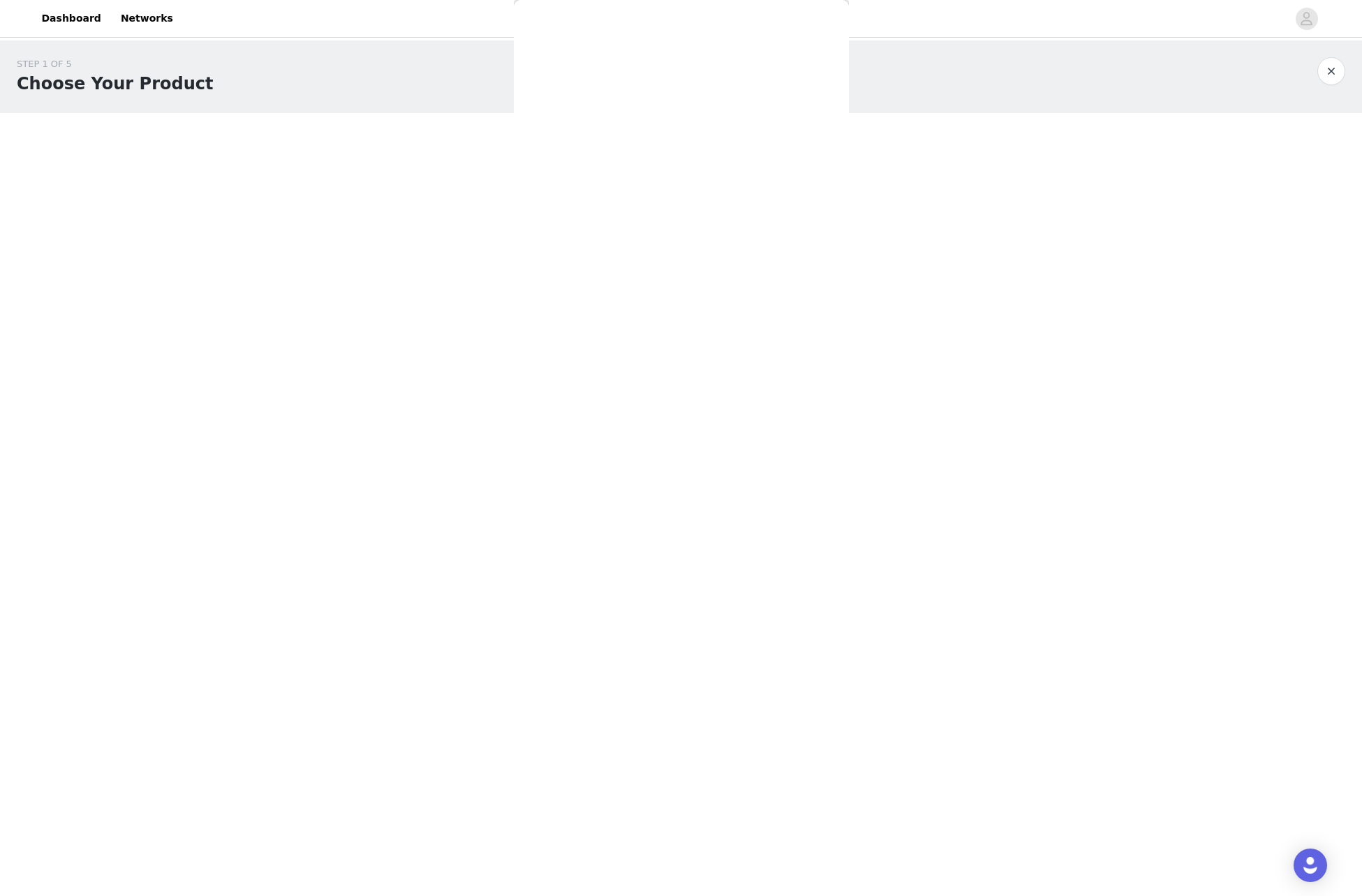
scroll to position [0, 0]
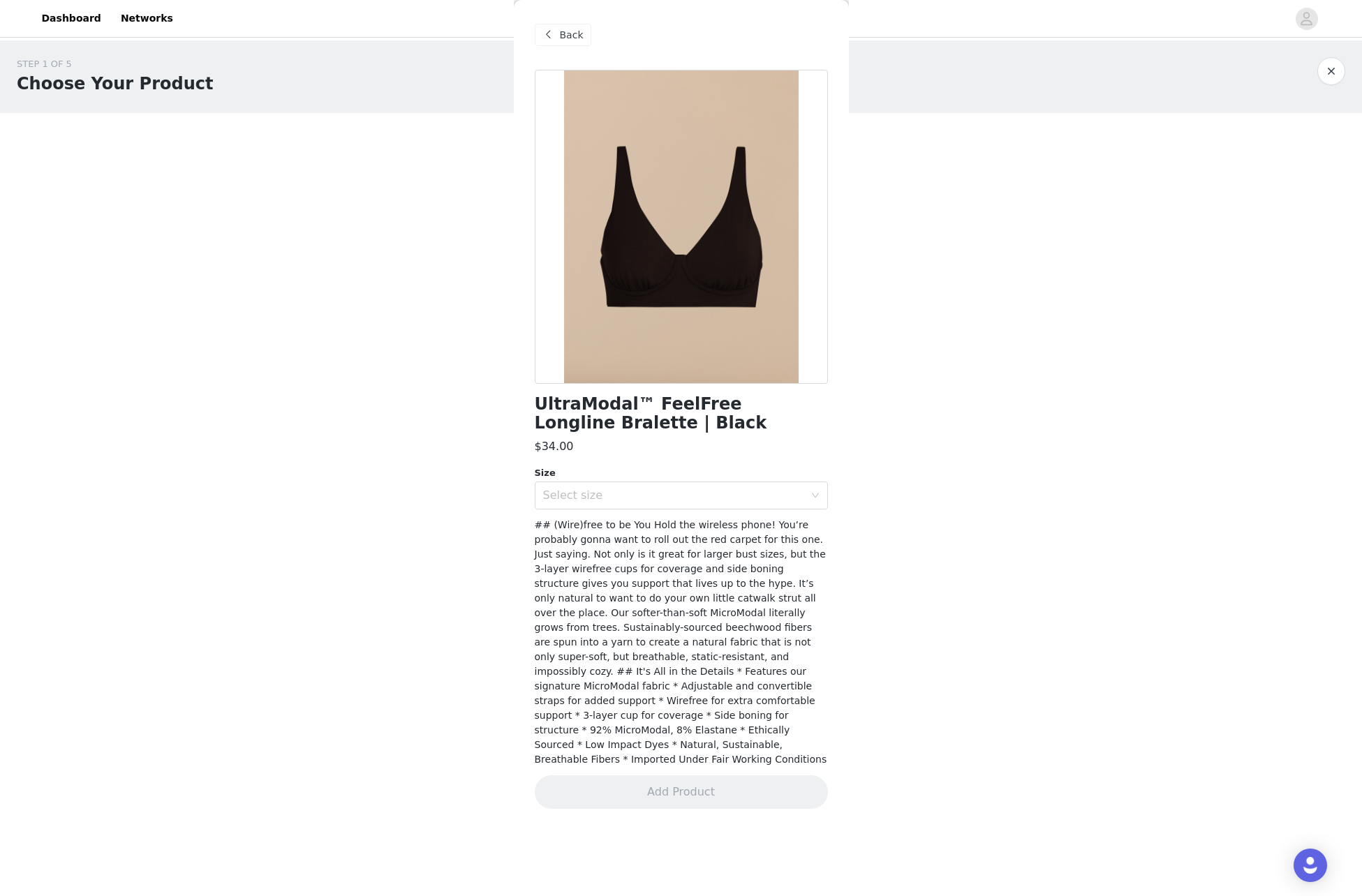
click at [544, 42] on span at bounding box center [549, 35] width 17 height 17
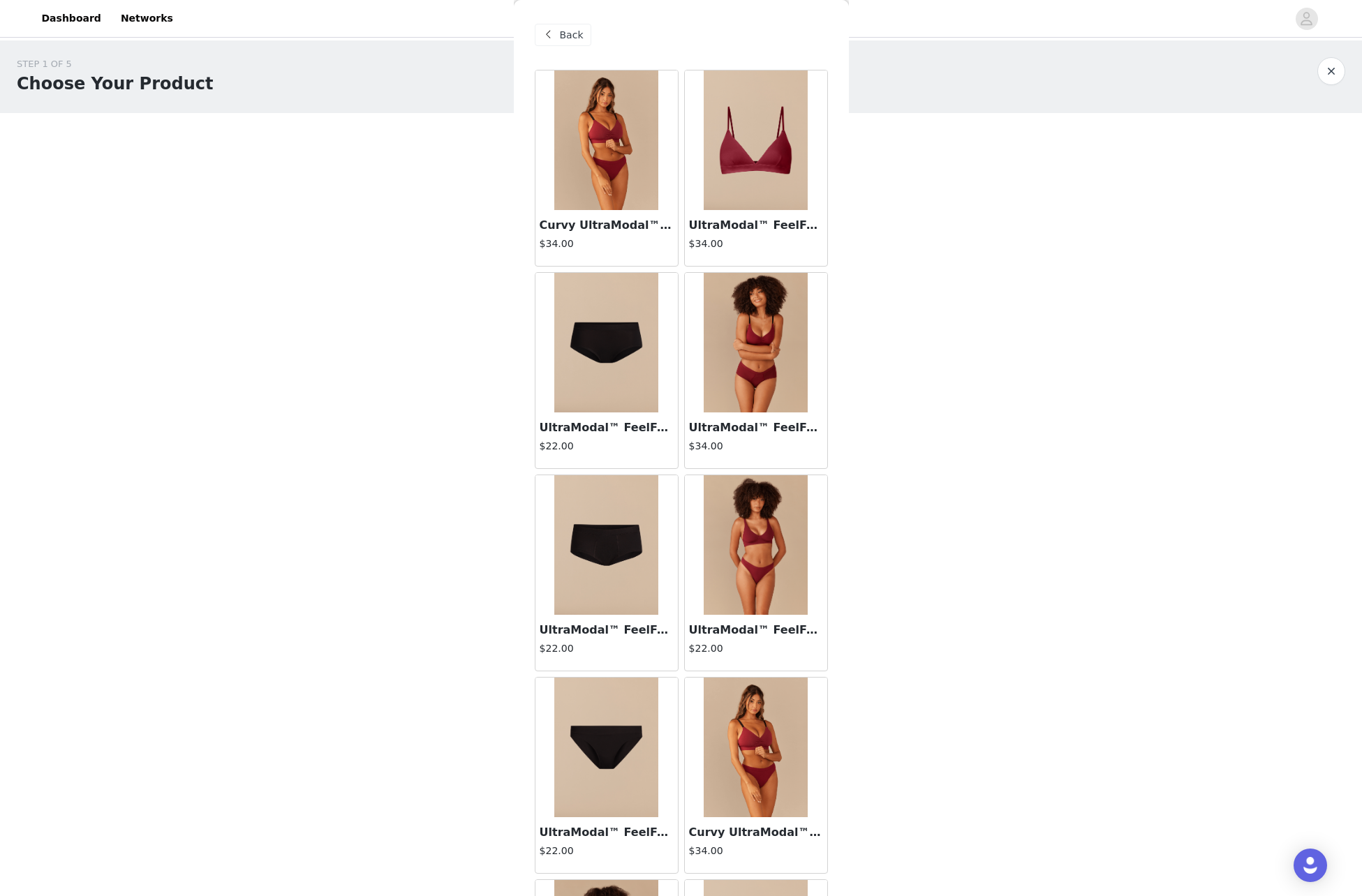
click at [545, 39] on span at bounding box center [549, 35] width 17 height 17
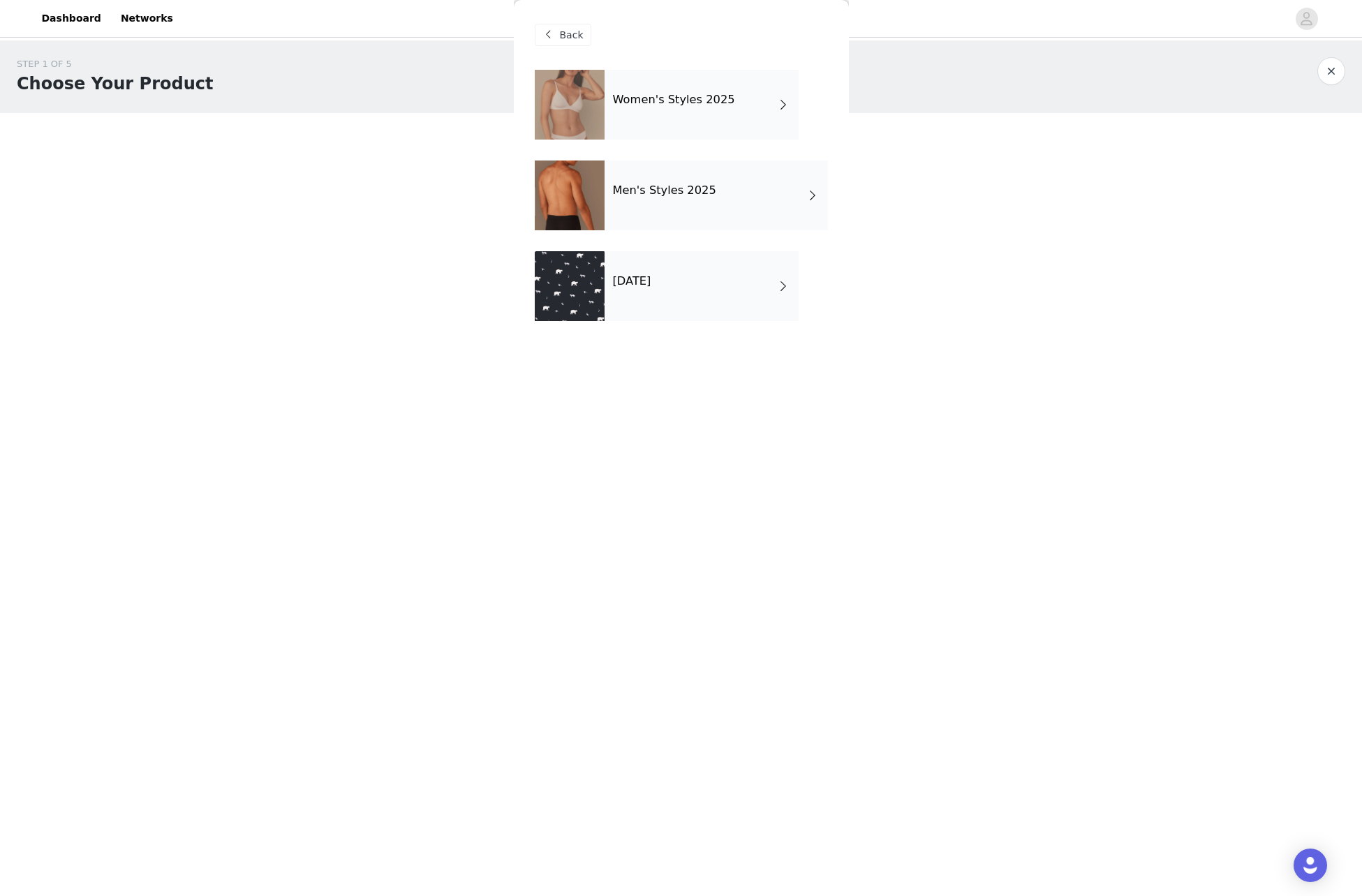
click at [700, 291] on div "[DATE]" at bounding box center [701, 286] width 194 height 70
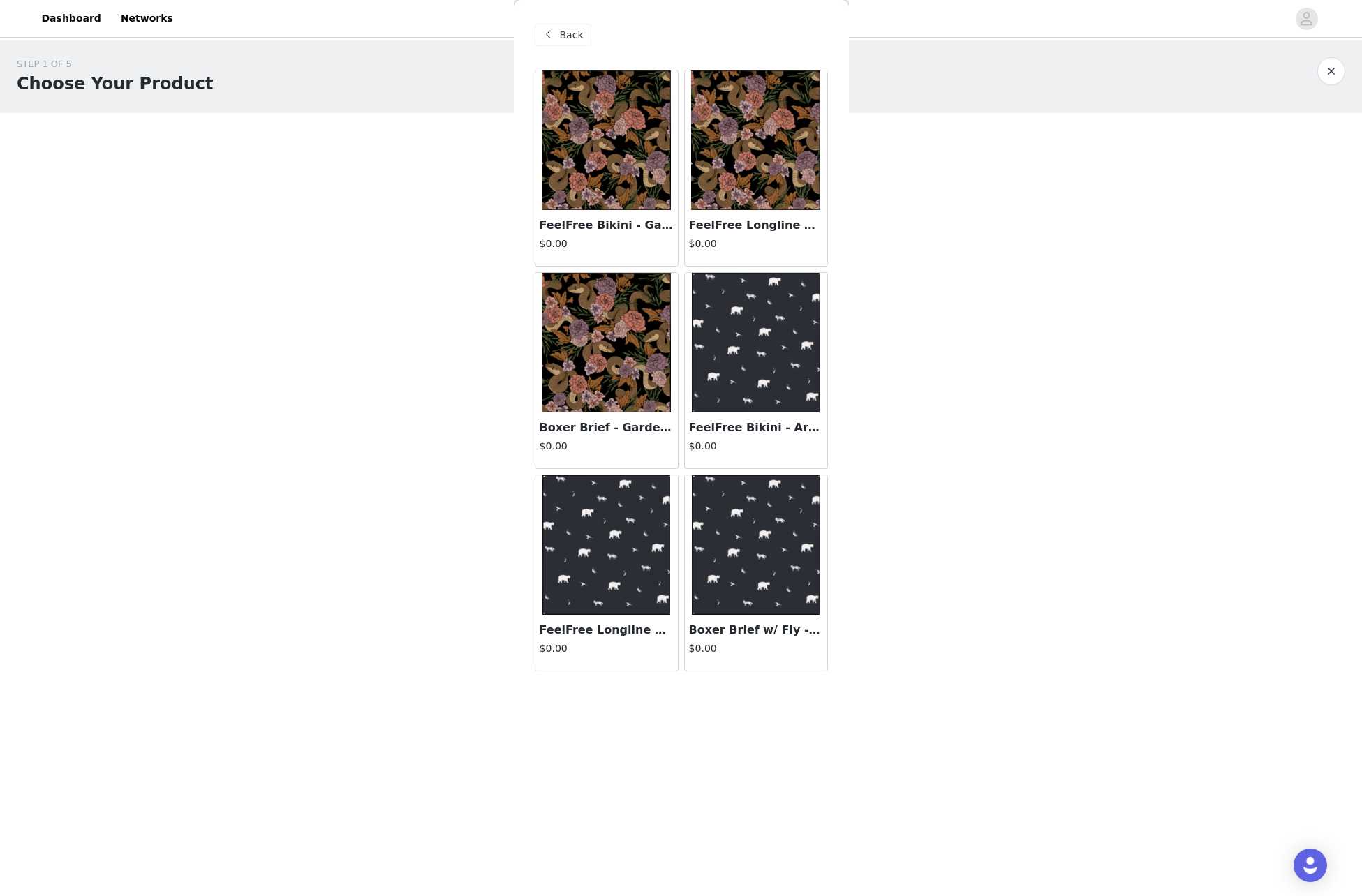
click at [762, 156] on img at bounding box center [754, 141] width 129 height 140
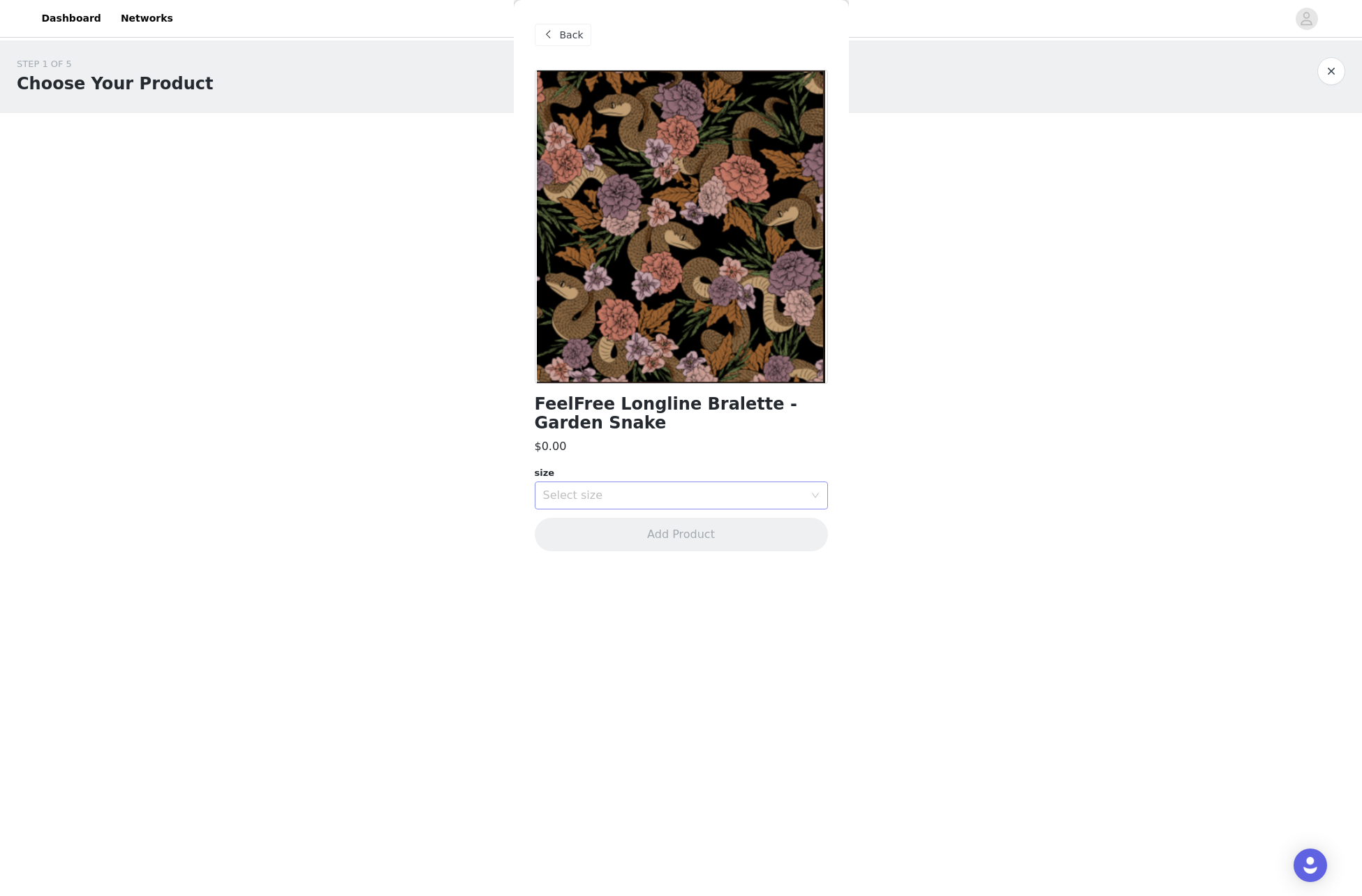
click at [683, 502] on div "Select size" at bounding box center [676, 495] width 267 height 27
click at [578, 597] on li "L" at bounding box center [681, 592] width 293 height 22
click at [675, 540] on button "Add Product" at bounding box center [681, 534] width 293 height 34
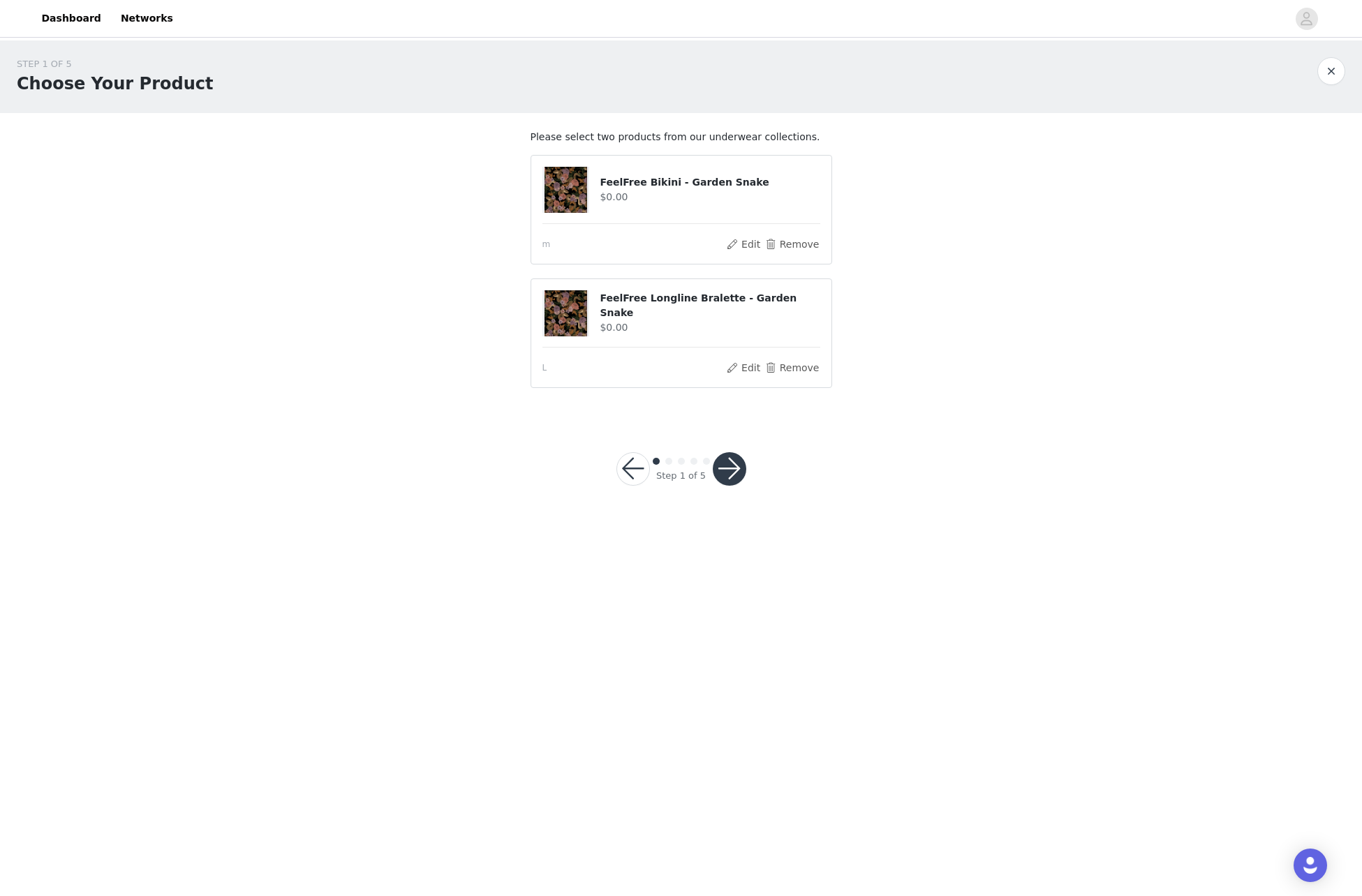
click at [732, 470] on button "button" at bounding box center [729, 469] width 34 height 34
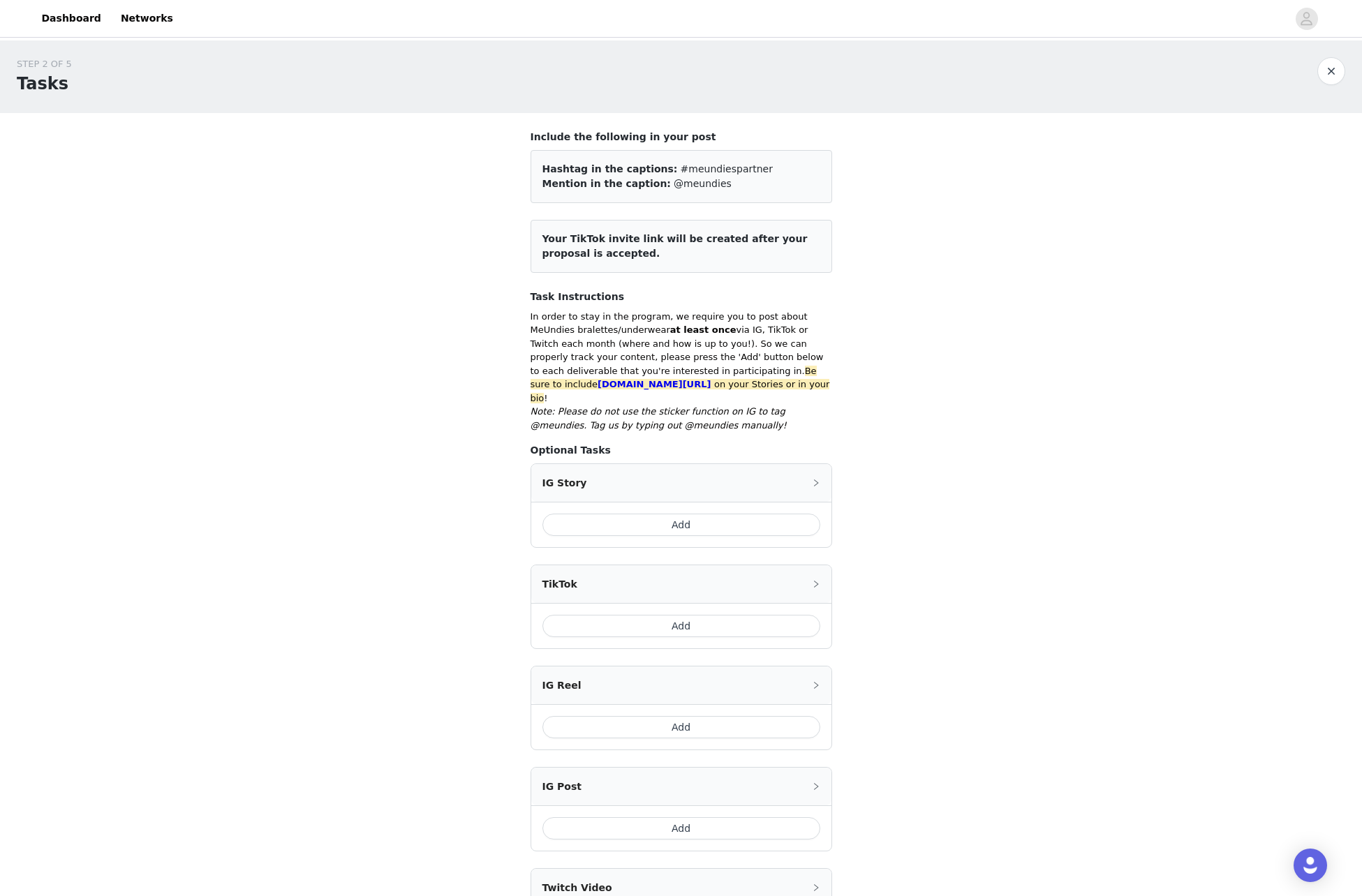
click at [710, 513] on button "Add" at bounding box center [681, 524] width 278 height 22
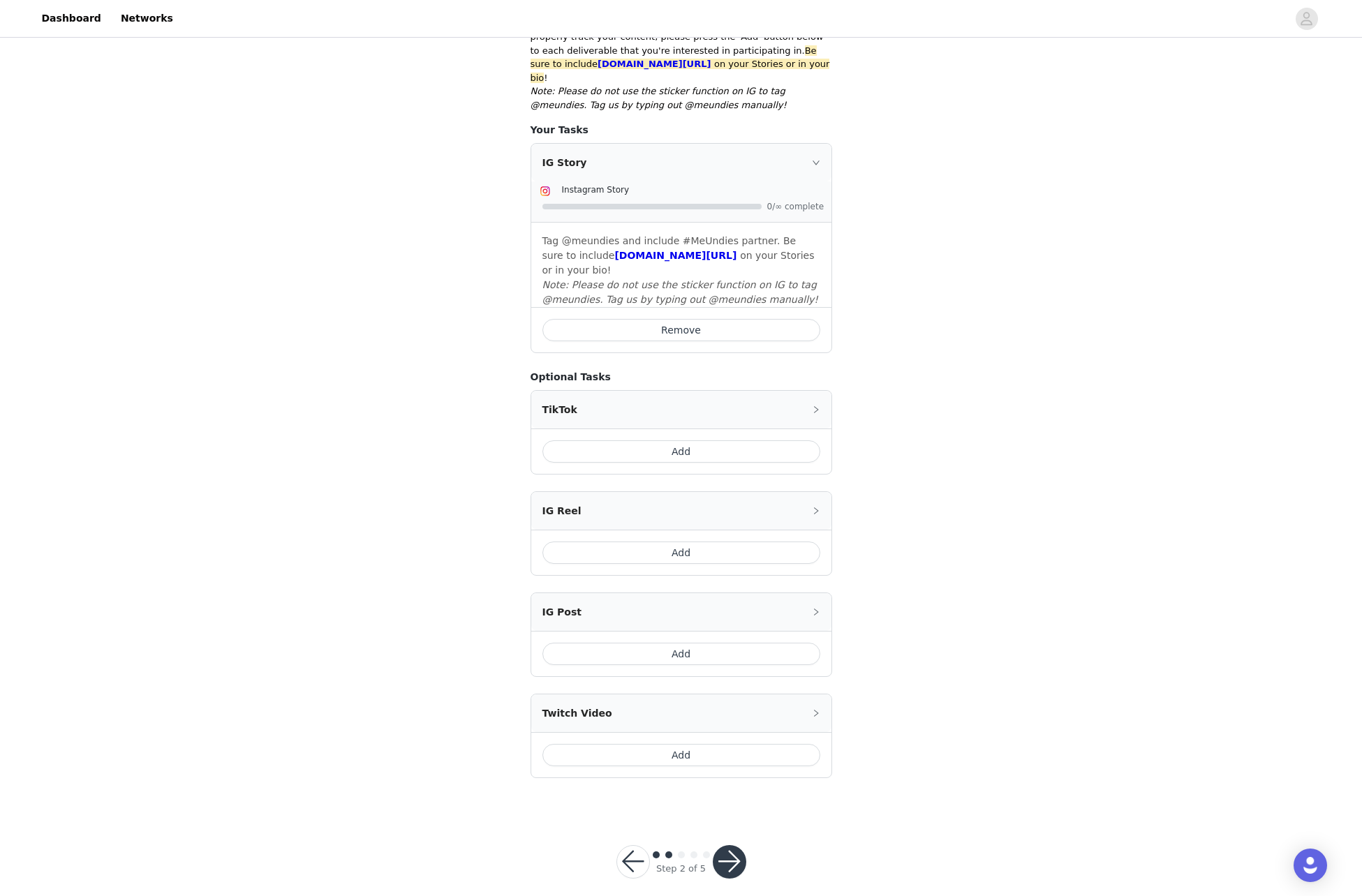
scroll to position [320, 0]
click at [731, 846] on button "button" at bounding box center [729, 862] width 34 height 34
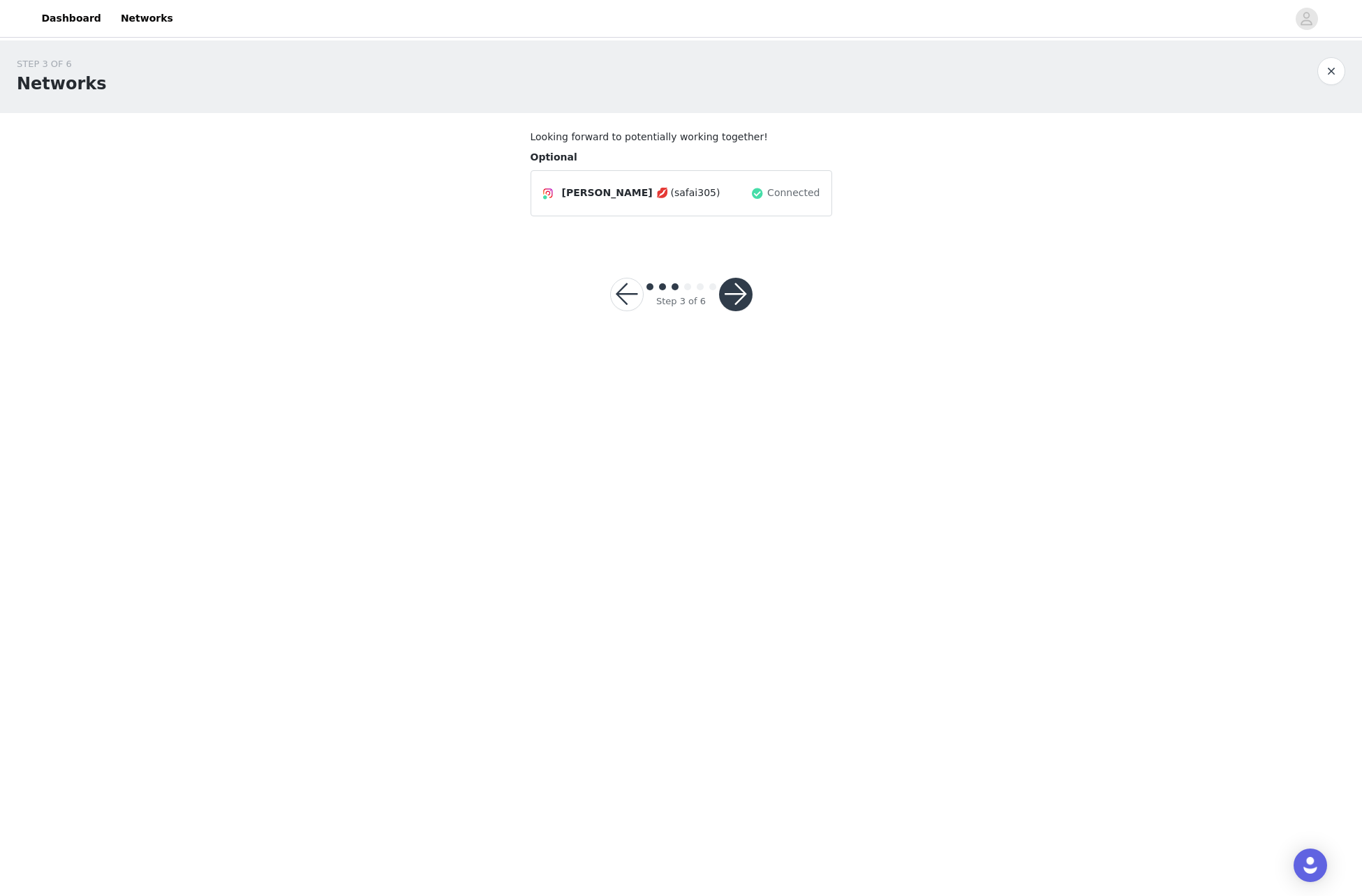
click at [738, 304] on button "button" at bounding box center [735, 295] width 34 height 34
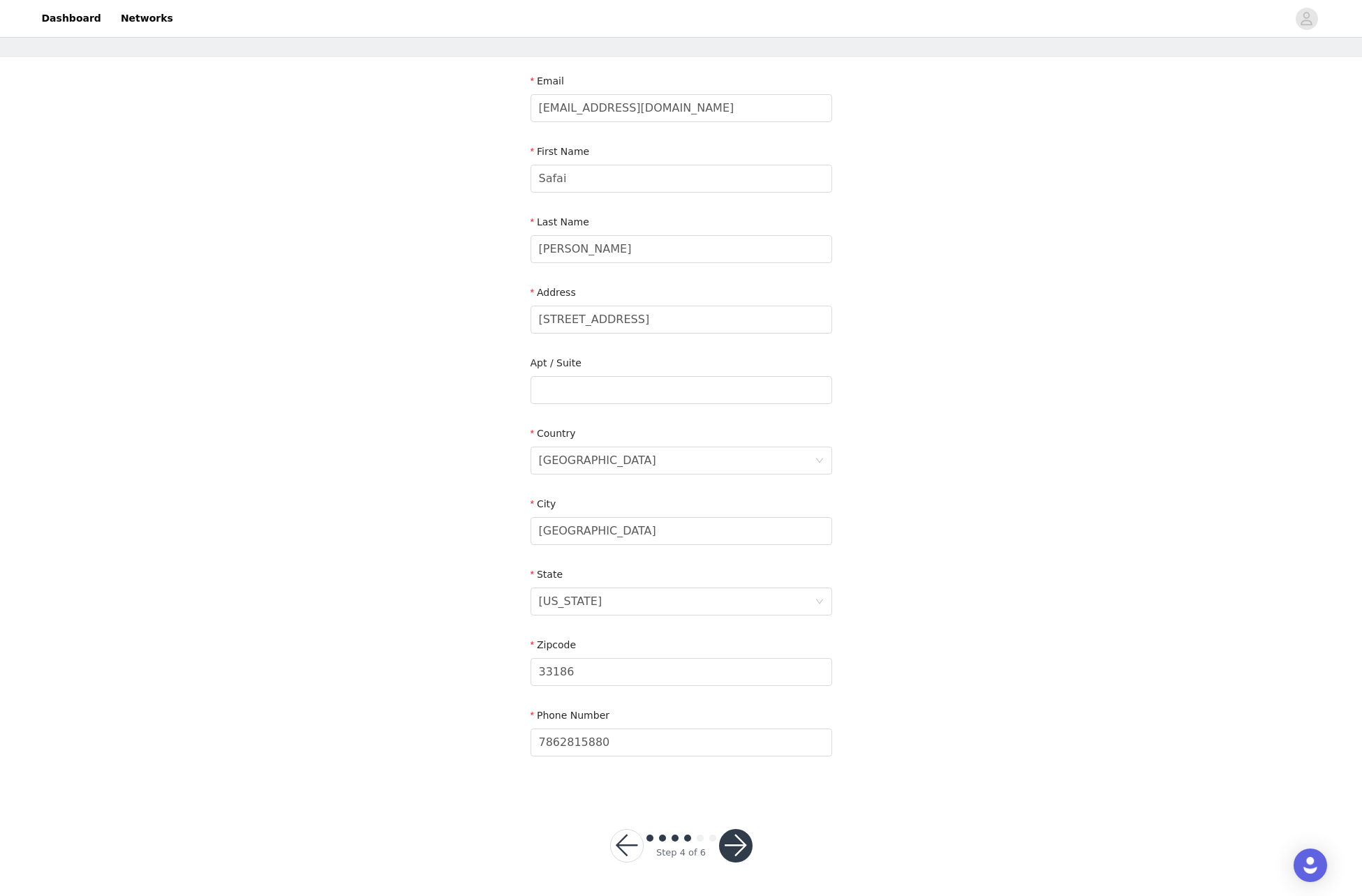
scroll to position [55, 0]
click at [734, 854] on button "button" at bounding box center [735, 846] width 34 height 34
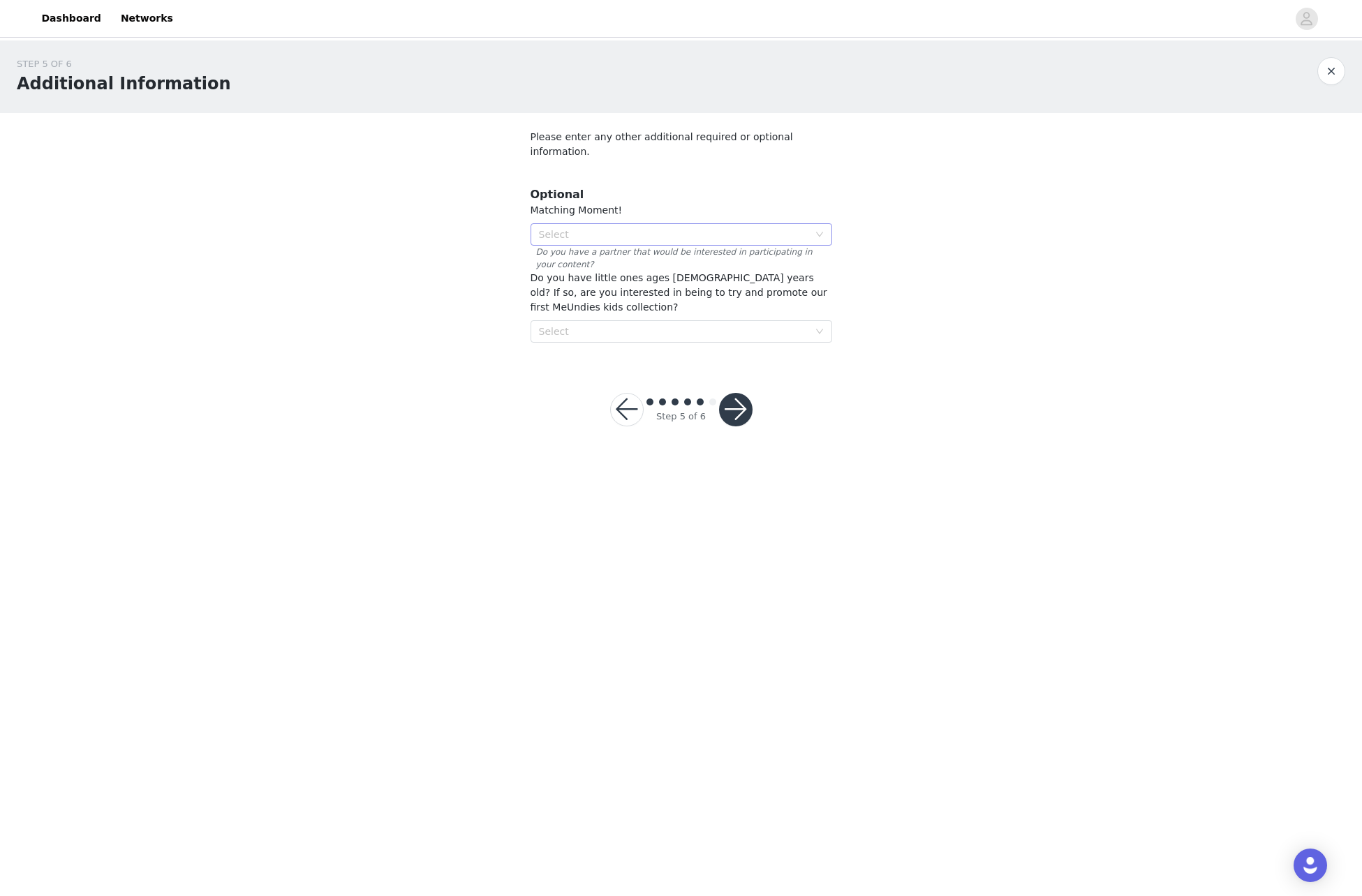
click at [573, 228] on div "Select" at bounding box center [674, 235] width 270 height 14
click at [441, 234] on div "STEP 5 OF 6 Additional Information Please enter any other additional required o…" at bounding box center [681, 200] width 1362 height 319
click at [737, 393] on button "button" at bounding box center [735, 410] width 34 height 34
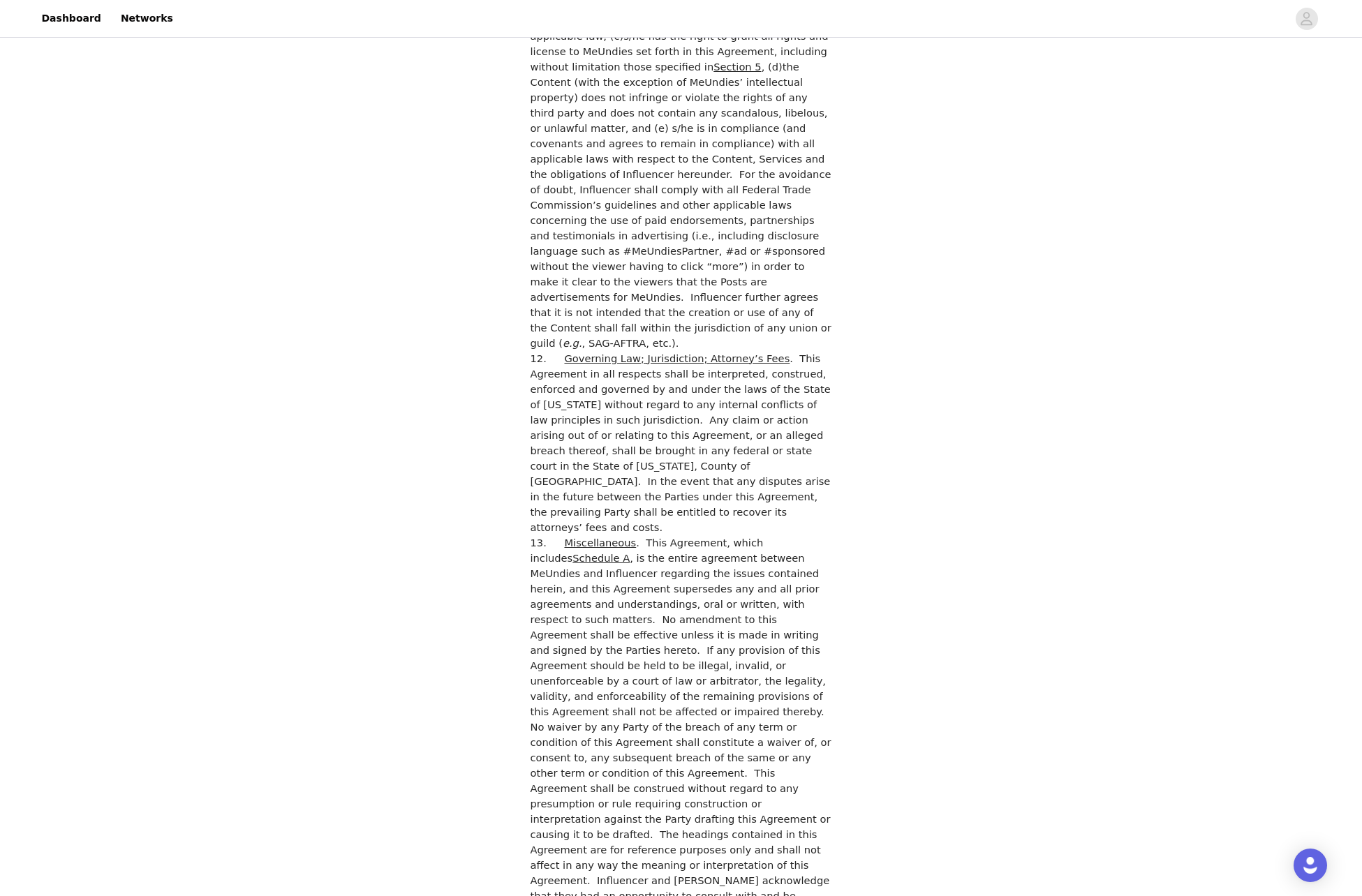
scroll to position [3440, 0]
checkbox input "true"
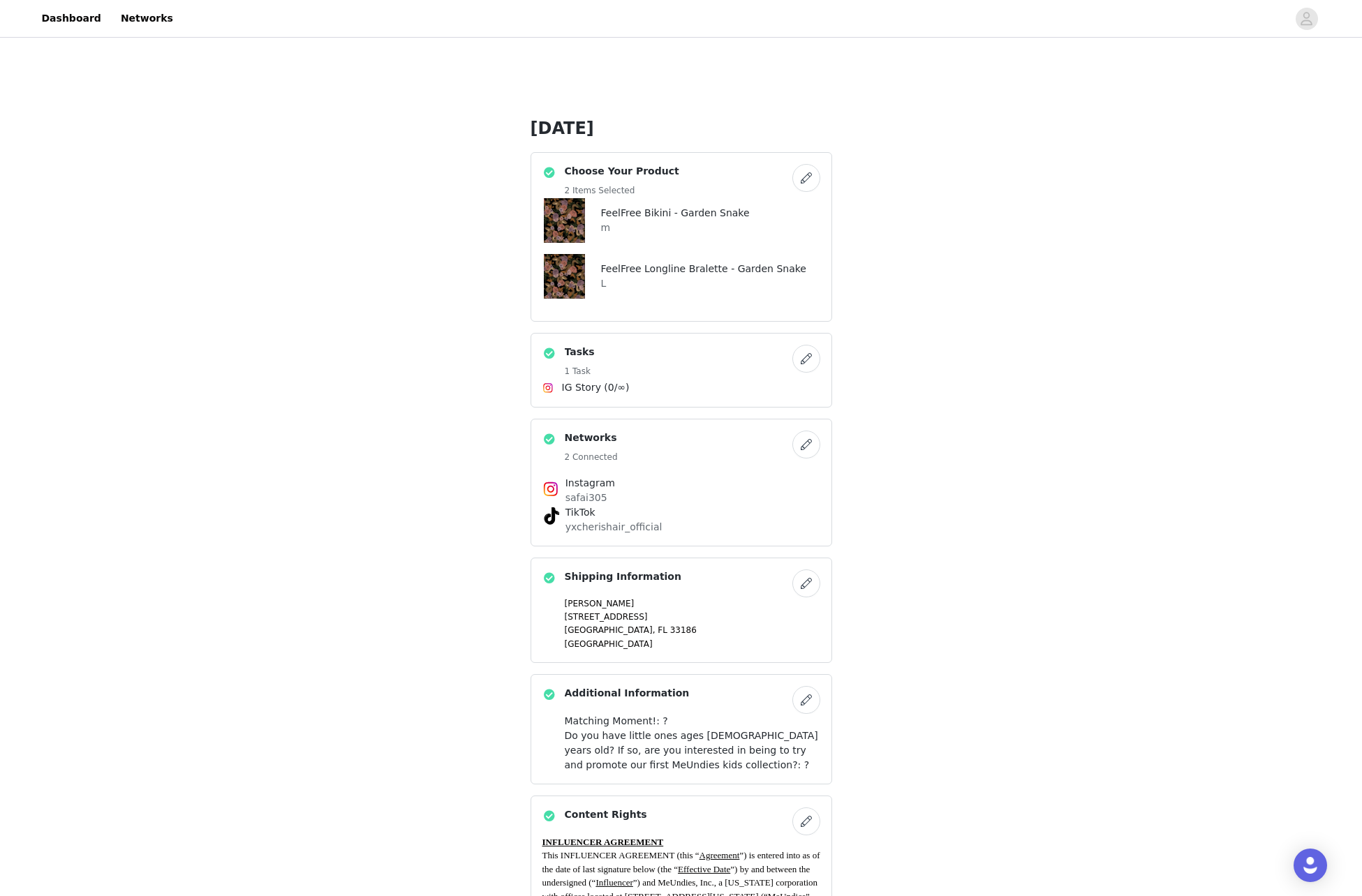
scroll to position [272, 0]
click at [802, 357] on button "button" at bounding box center [806, 358] width 28 height 28
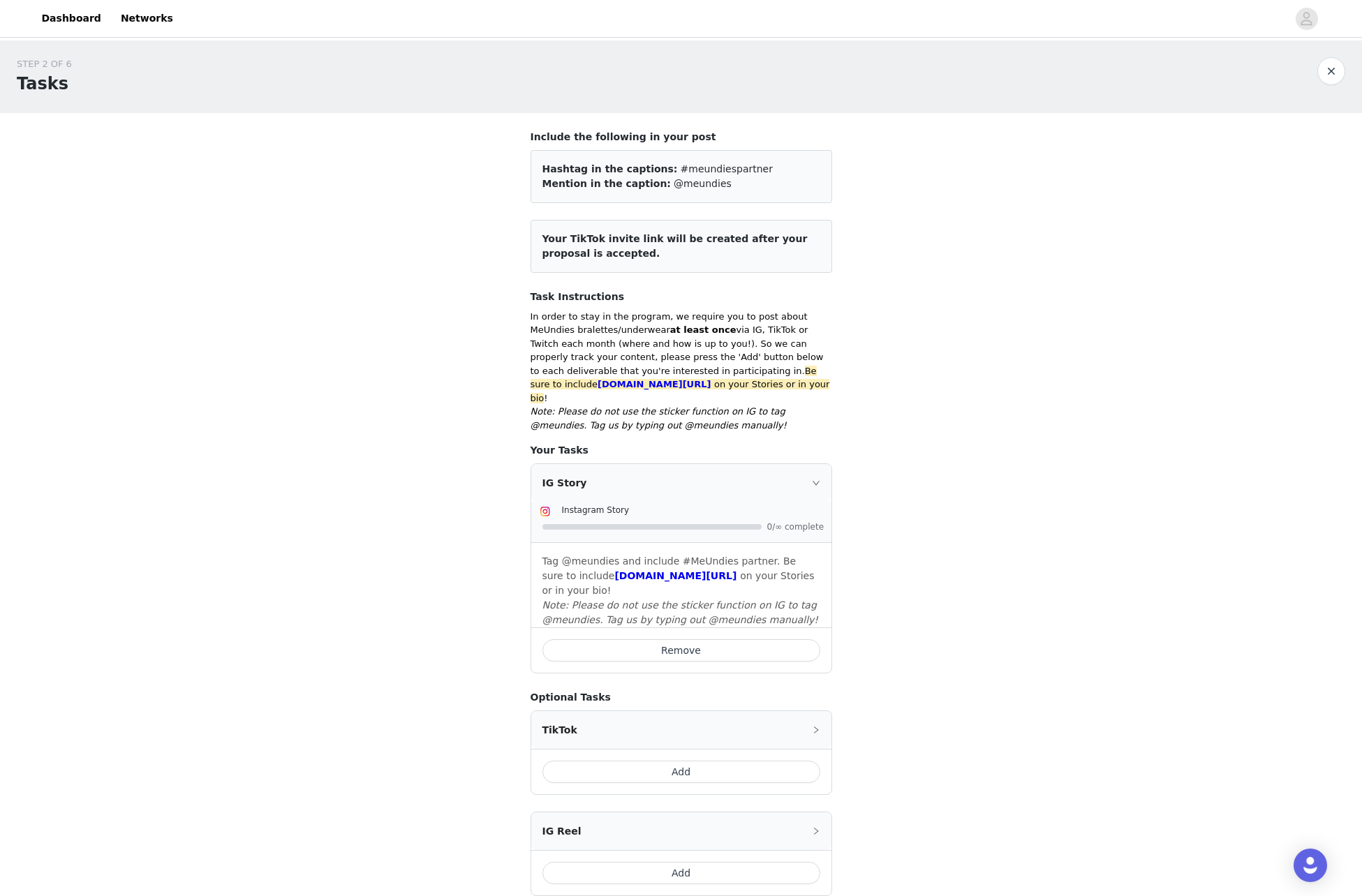
click at [813, 478] on icon "icon: right" at bounding box center [815, 482] width 8 height 8
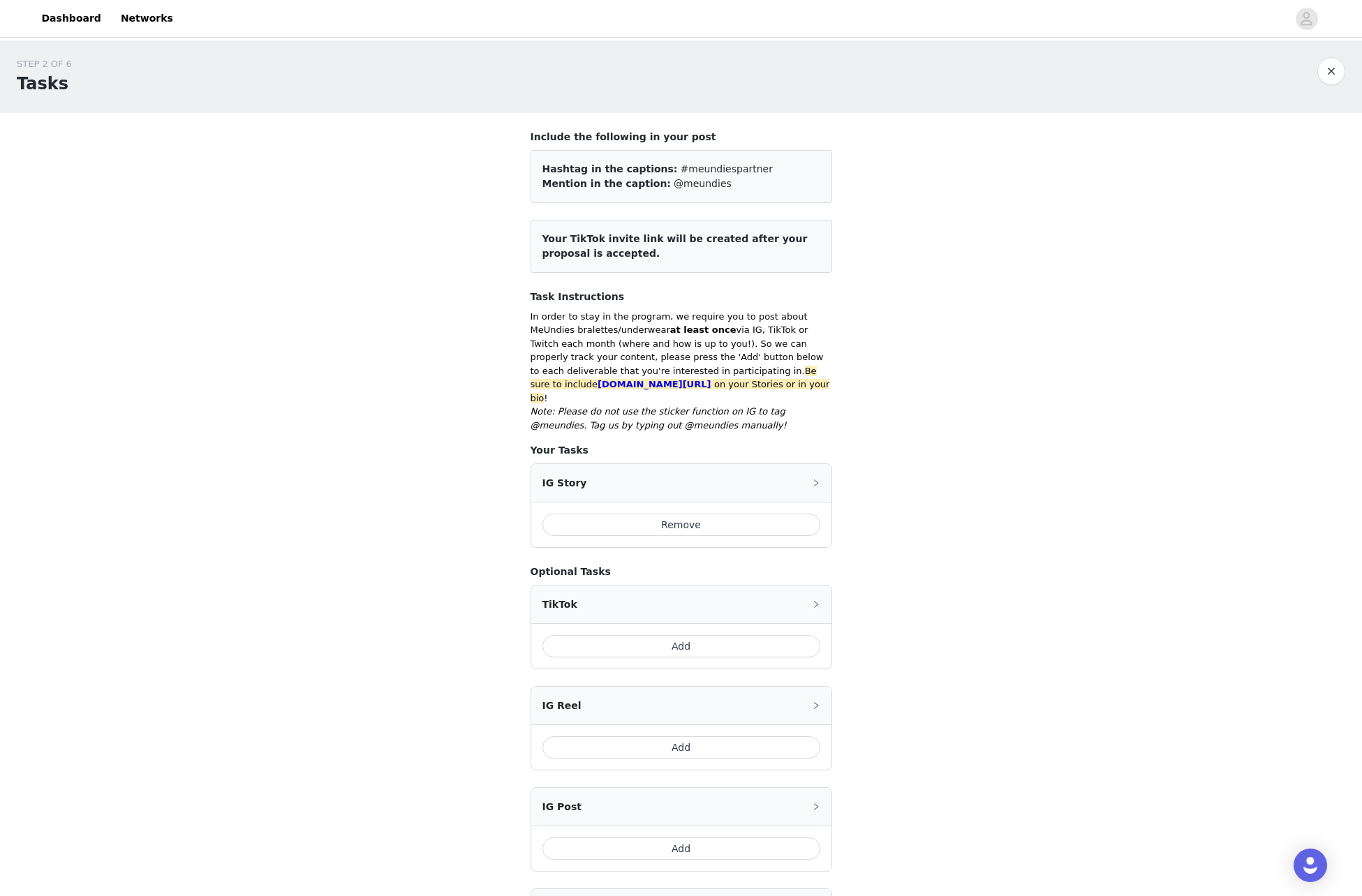
click at [813, 478] on icon "icon: right" at bounding box center [815, 482] width 8 height 8
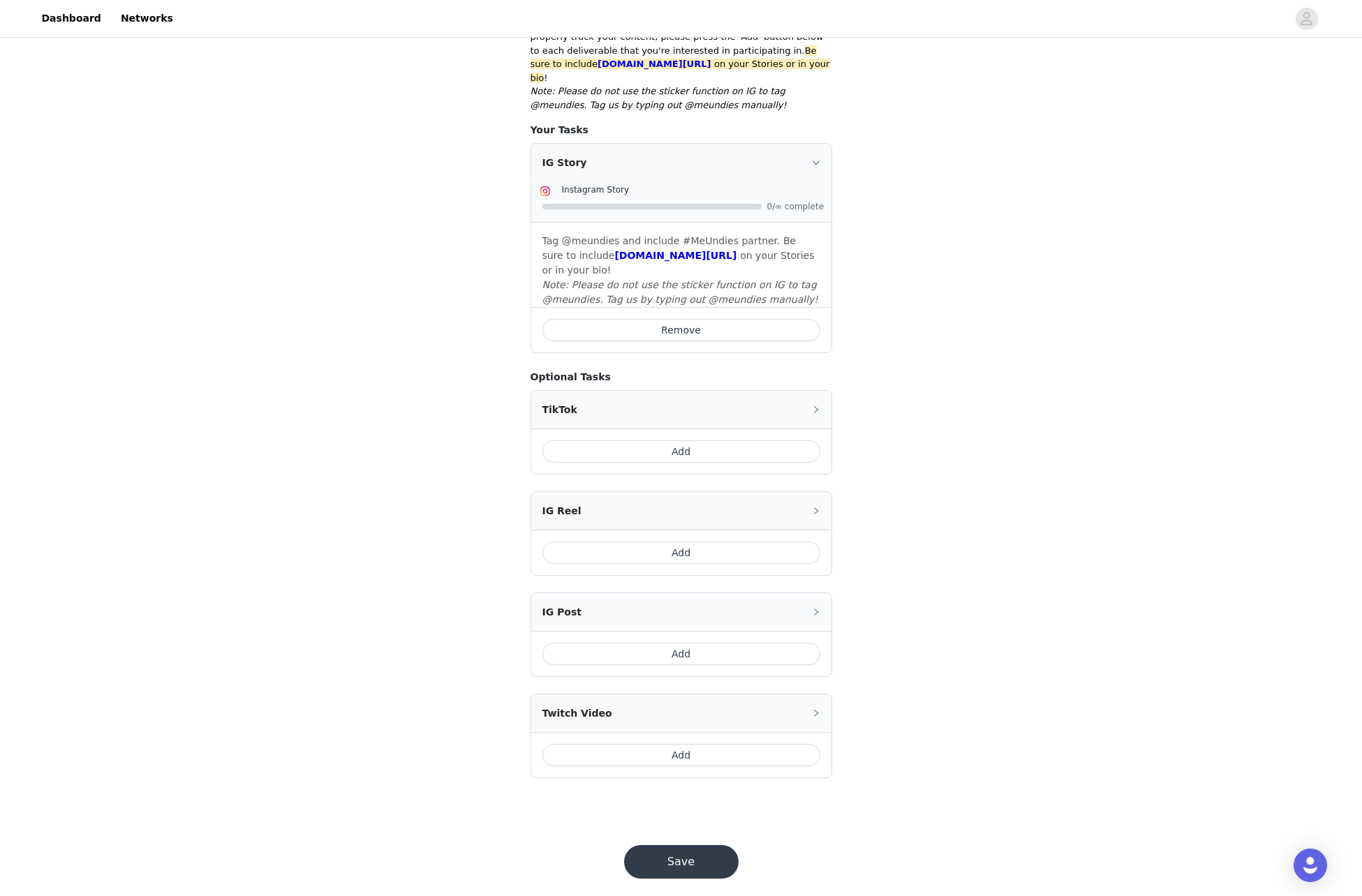
scroll to position [320, 0]
click at [693, 848] on button "Save" at bounding box center [681, 862] width 115 height 34
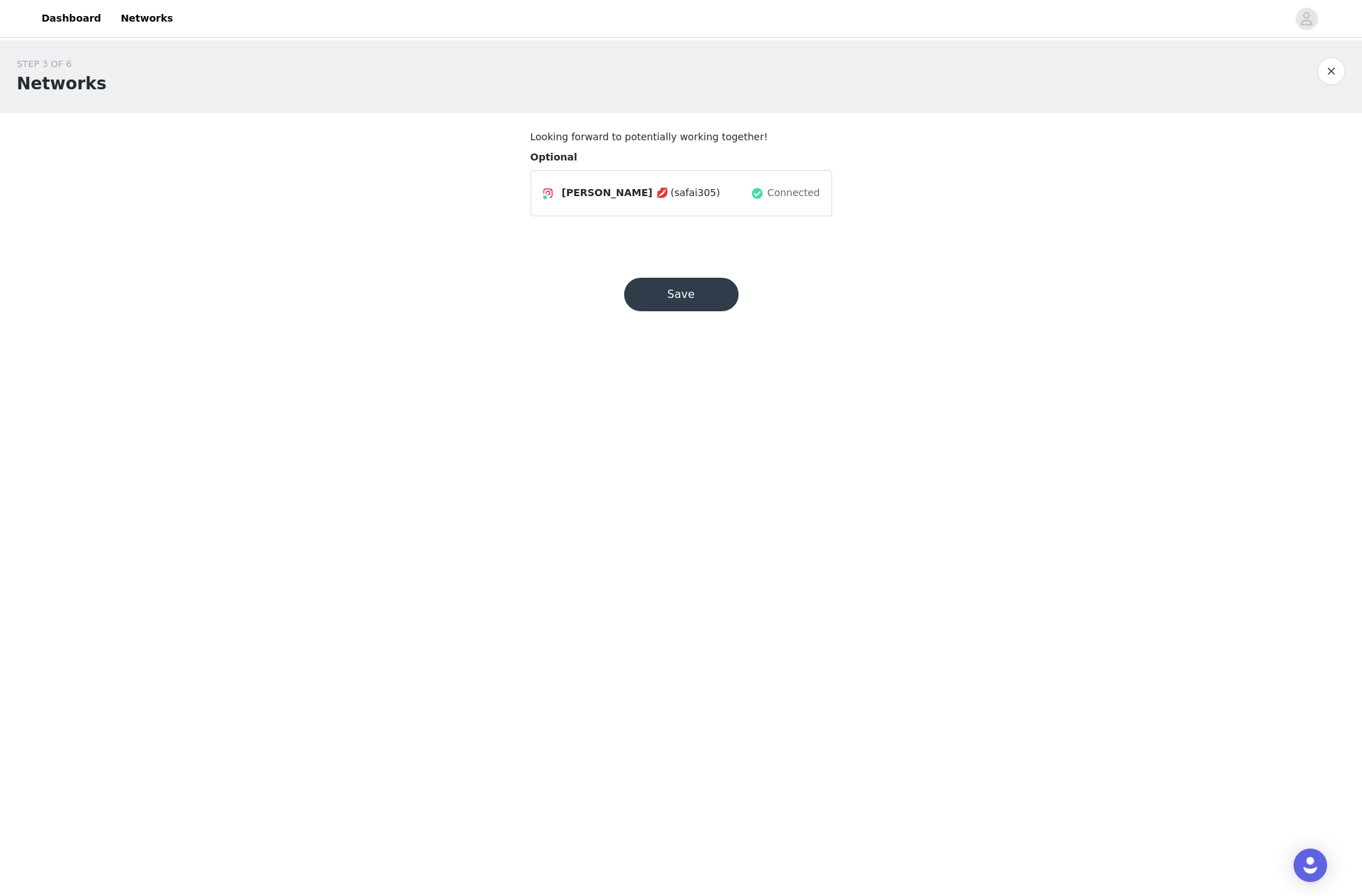
click at [692, 307] on button "Save" at bounding box center [681, 295] width 115 height 34
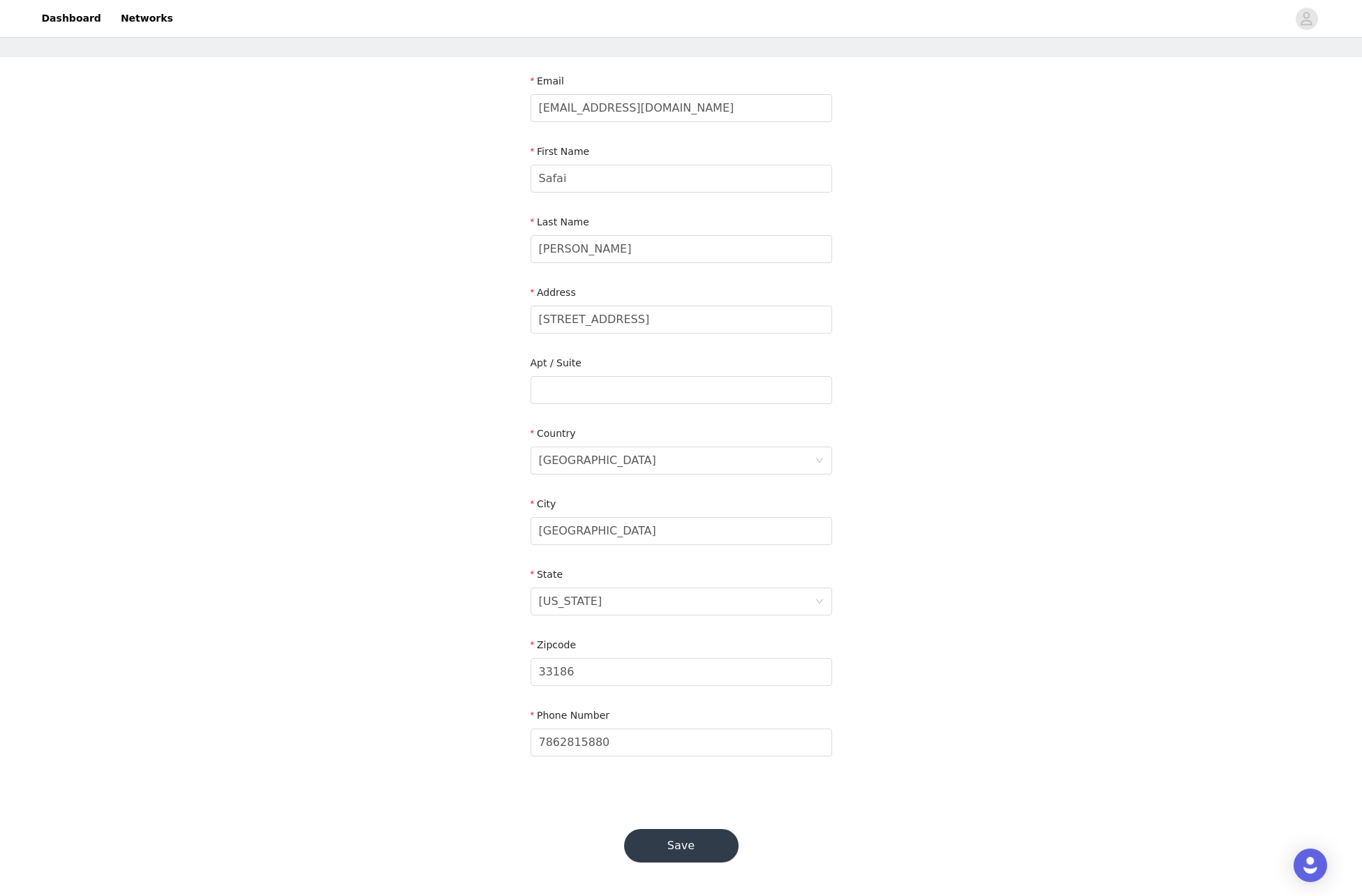
scroll to position [55, 0]
click at [697, 844] on button "Save" at bounding box center [681, 846] width 115 height 34
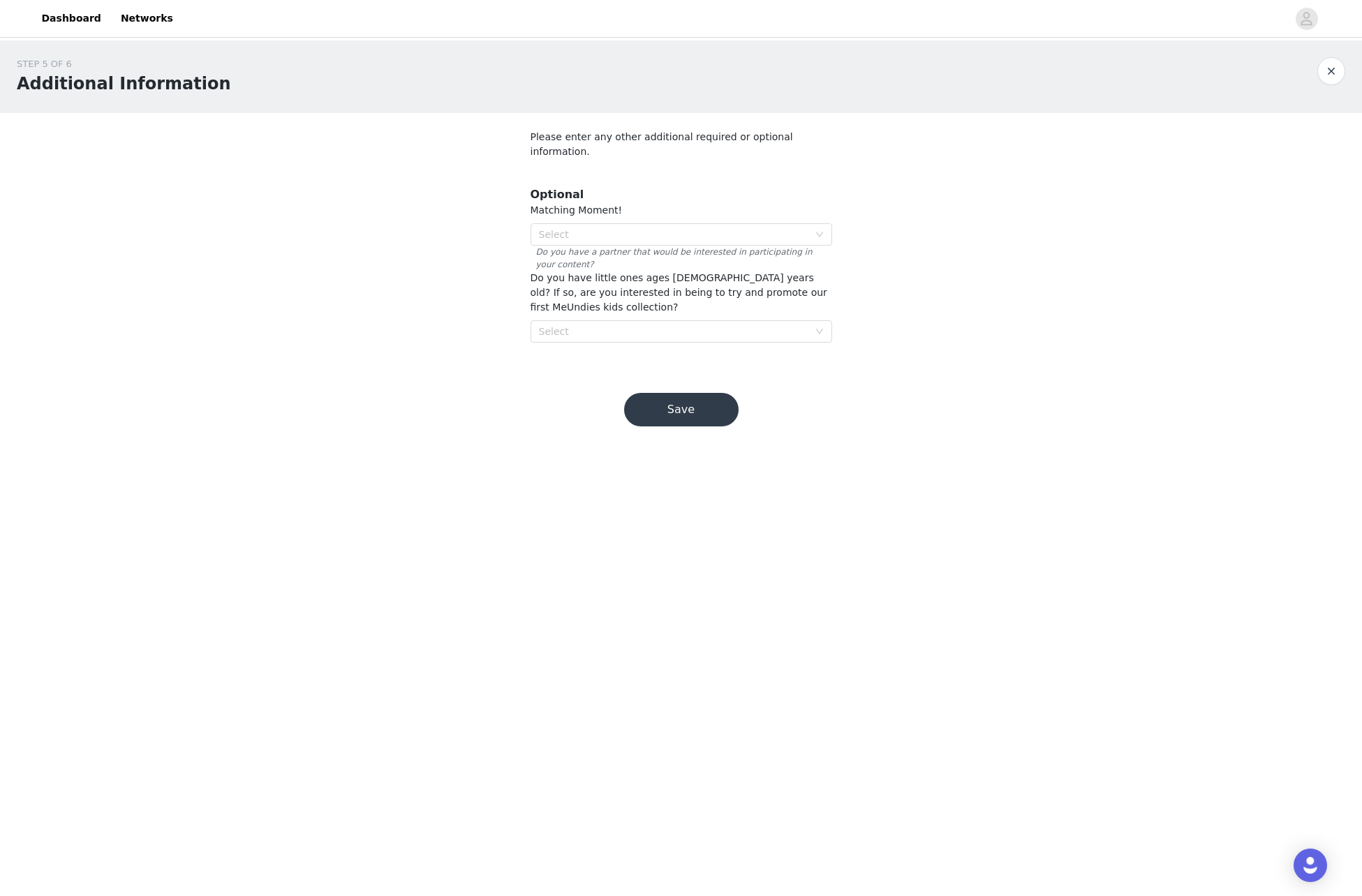
click at [702, 402] on button "Save" at bounding box center [681, 410] width 115 height 34
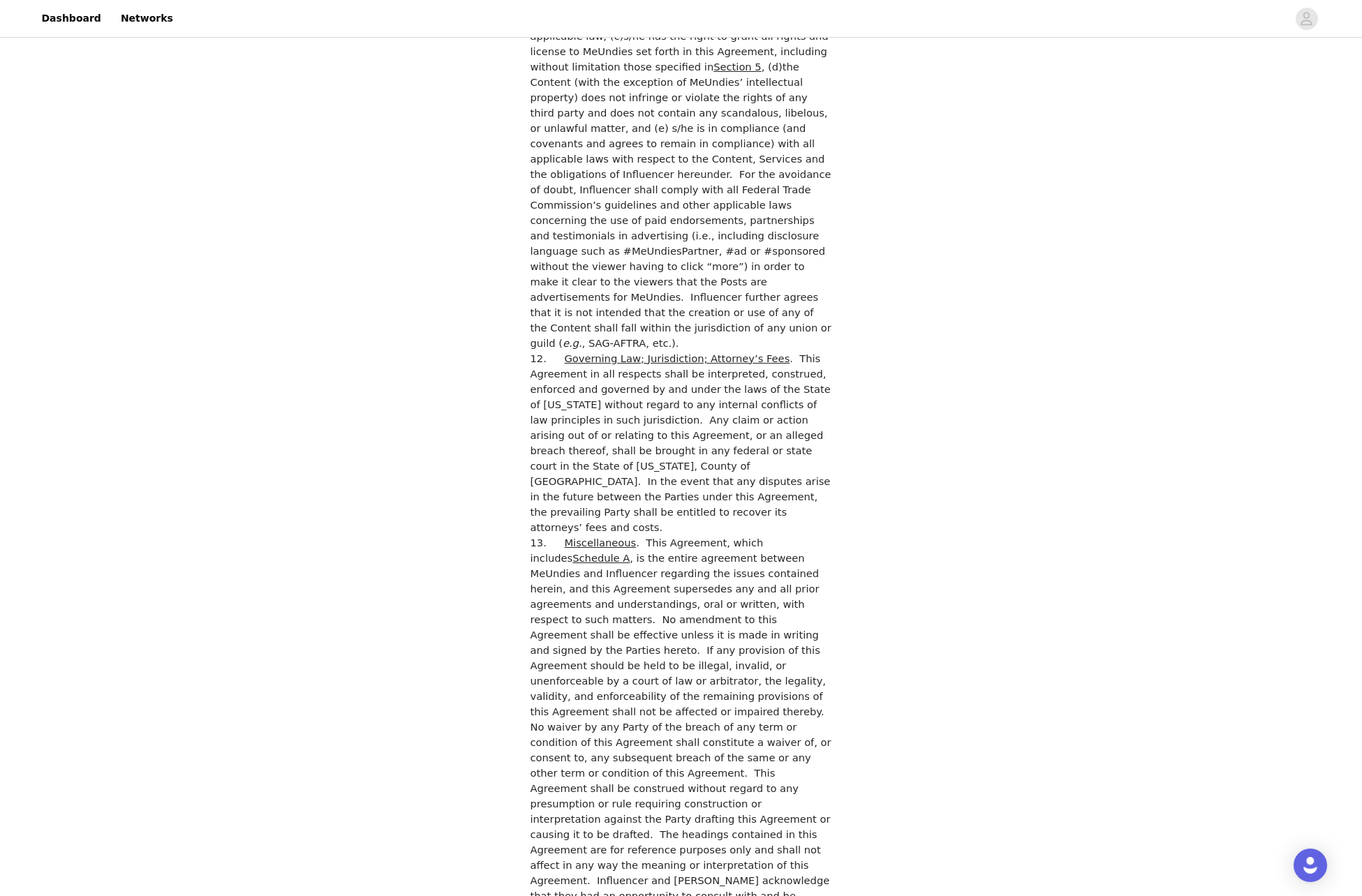
scroll to position [3440, 0]
checkbox input "true"
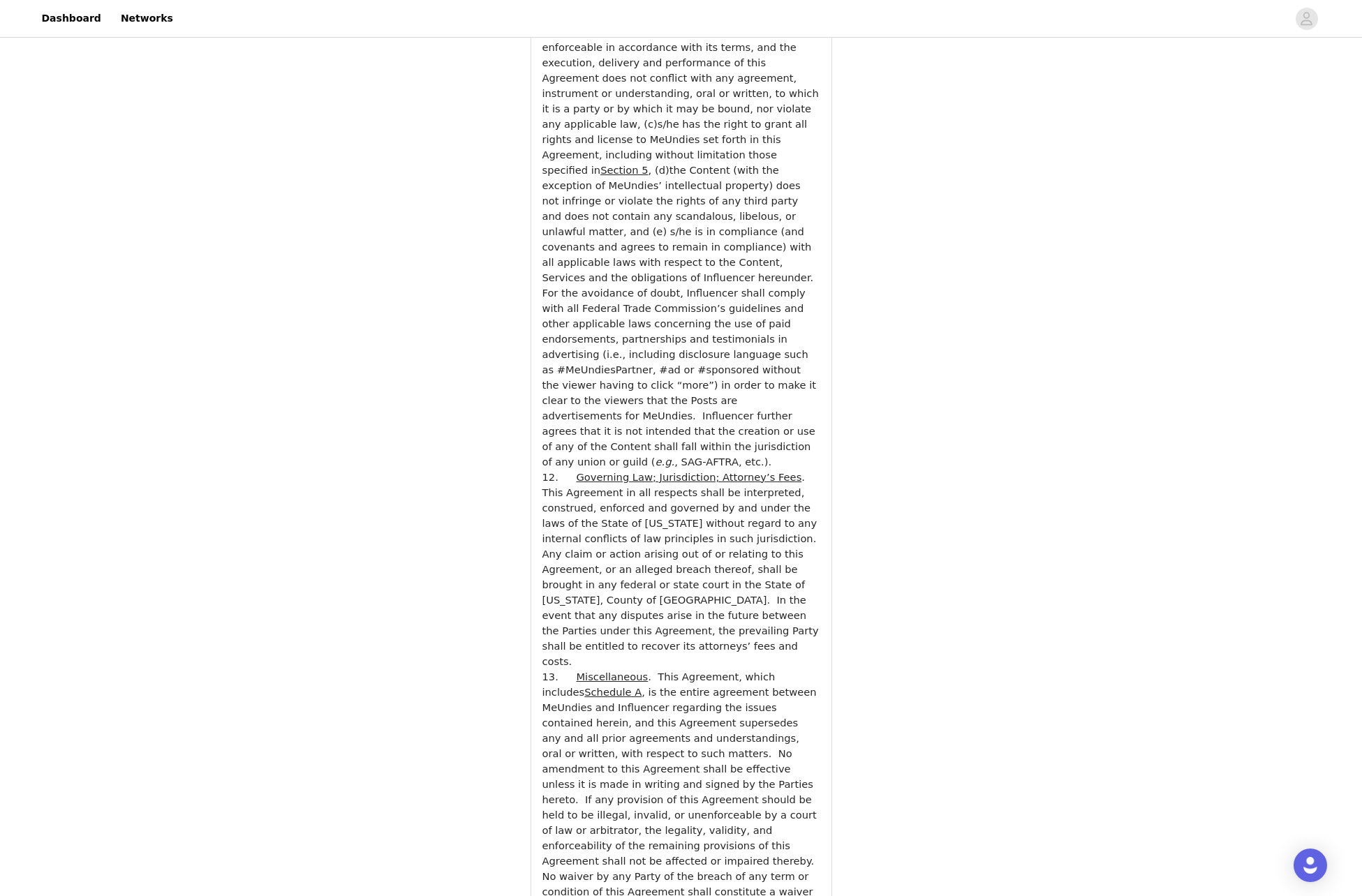
scroll to position [4608, 0]
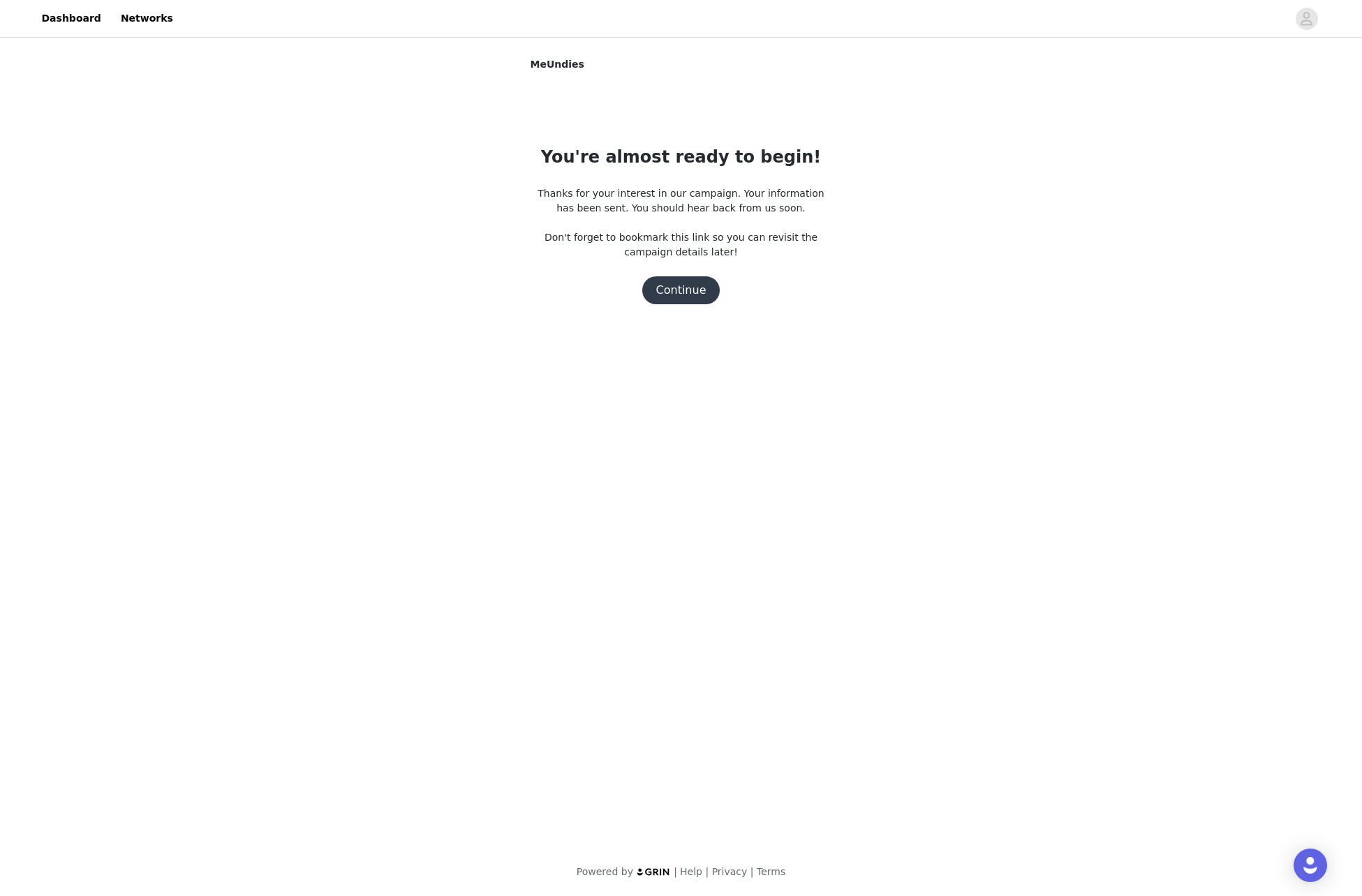
scroll to position [0, 0]
click at [695, 290] on button "Continue" at bounding box center [681, 291] width 78 height 28
